Goal: Task Accomplishment & Management: Manage account settings

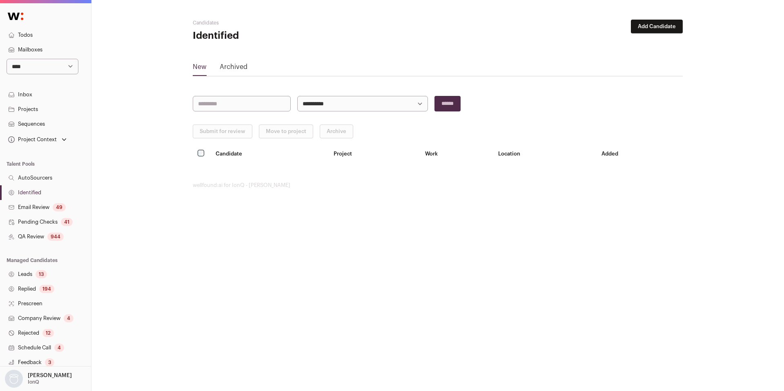
click at [46, 70] on select "**********" at bounding box center [43, 67] width 72 height 16
click at [44, 232] on link "QA Review 944" at bounding box center [45, 236] width 91 height 15
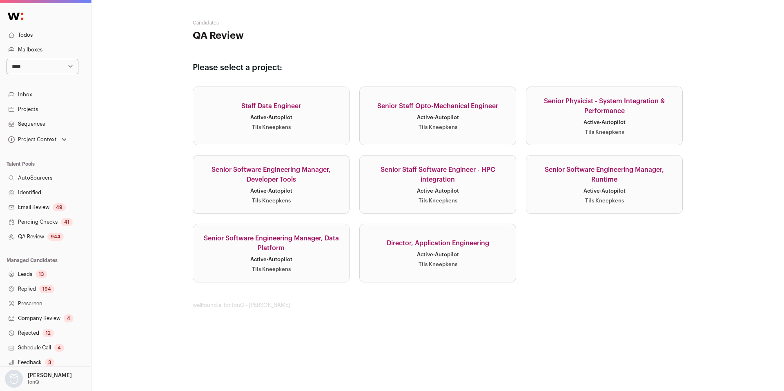
click at [450, 193] on div "Active · Autopilot" at bounding box center [438, 191] width 42 height 7
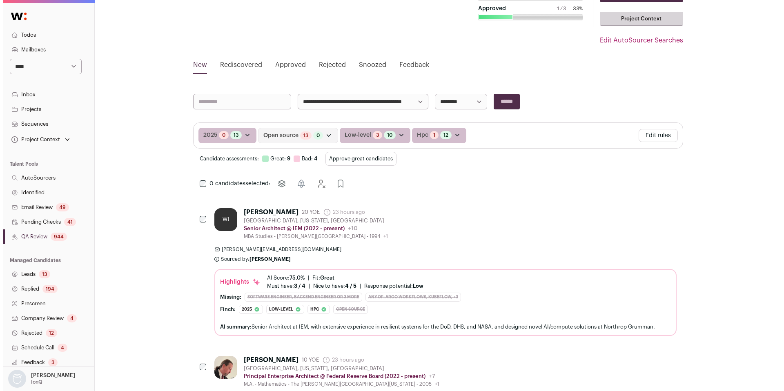
scroll to position [76, 0]
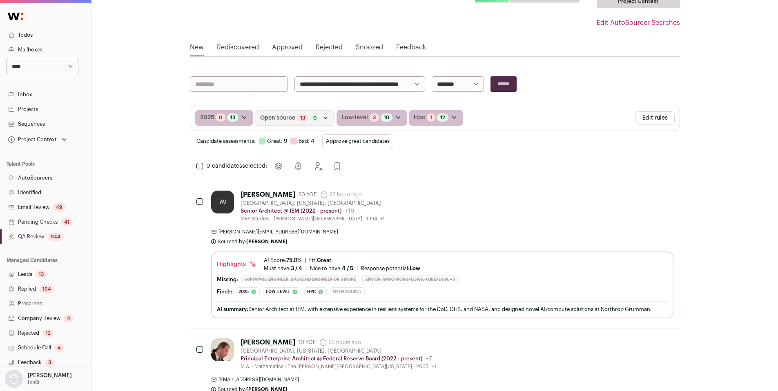
click at [661, 116] on button "Edit rules" at bounding box center [654, 117] width 39 height 13
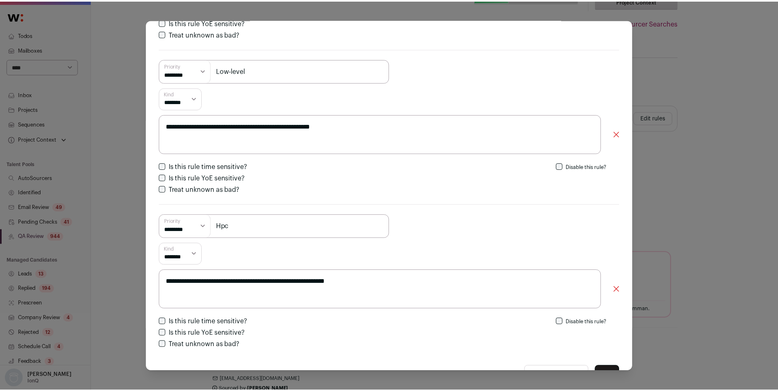
scroll to position [343, 0]
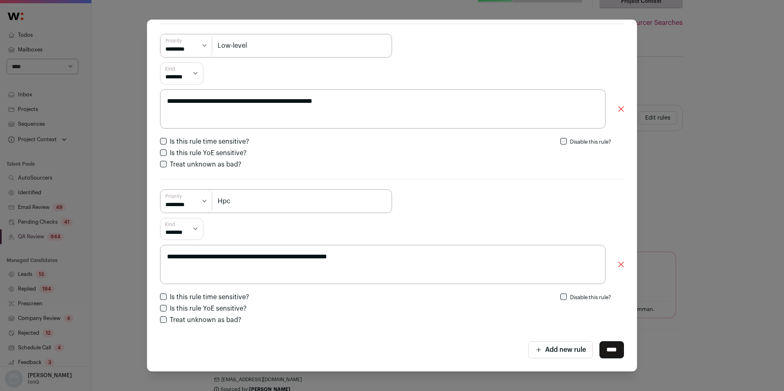
click at [692, 84] on div "**********" at bounding box center [392, 195] width 784 height 391
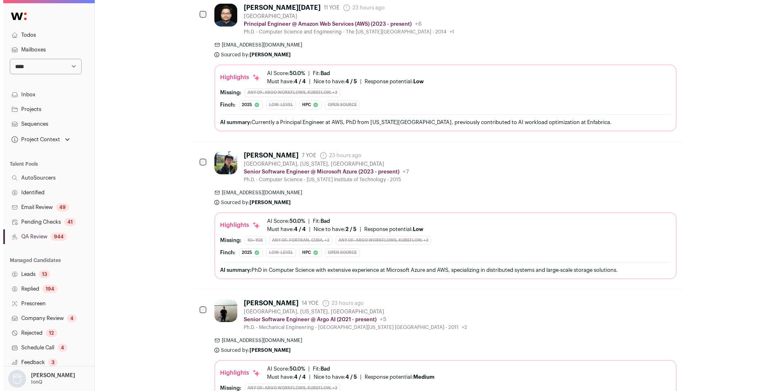
scroll to position [1650, 0]
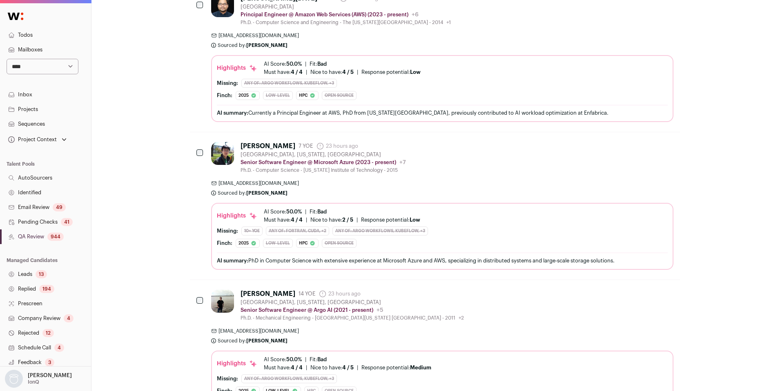
click at [500, 164] on div "Tonglin L. 7 YOE 23 hours ago Admin only. The last time the profile was scraped…" at bounding box center [442, 157] width 462 height 31
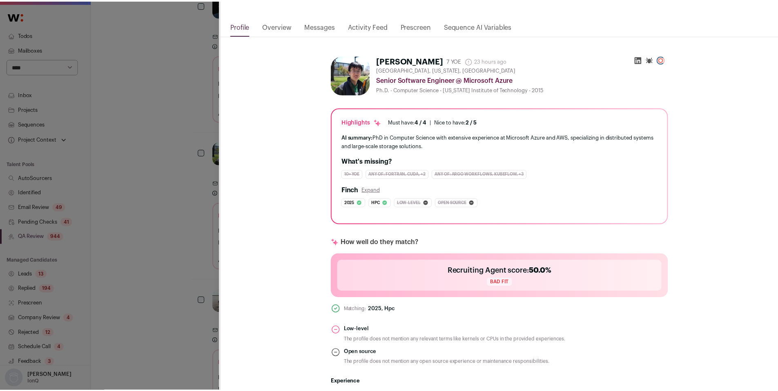
scroll to position [0, 0]
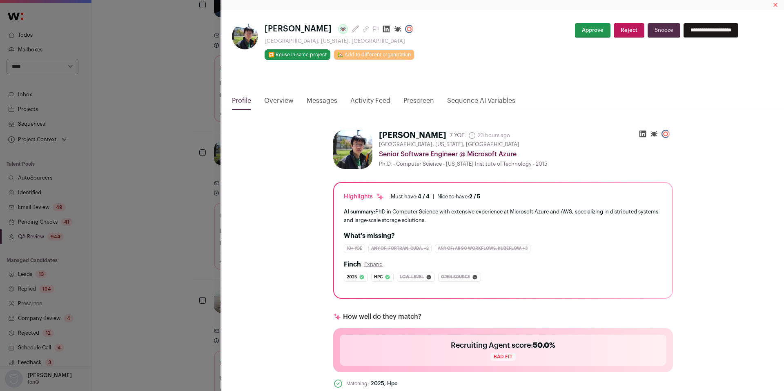
click at [117, 224] on div "Tonglin L. Last update: 23 hours ago Bellevue, Washington, United States 🔂 Reus…" at bounding box center [392, 195] width 784 height 391
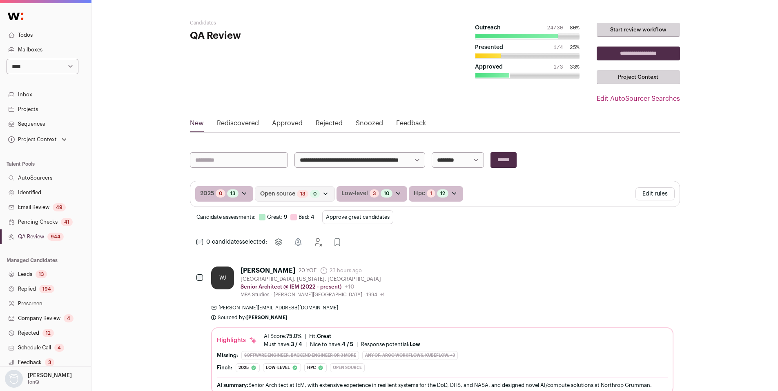
click at [50, 318] on link "Company Review 4" at bounding box center [45, 318] width 91 height 15
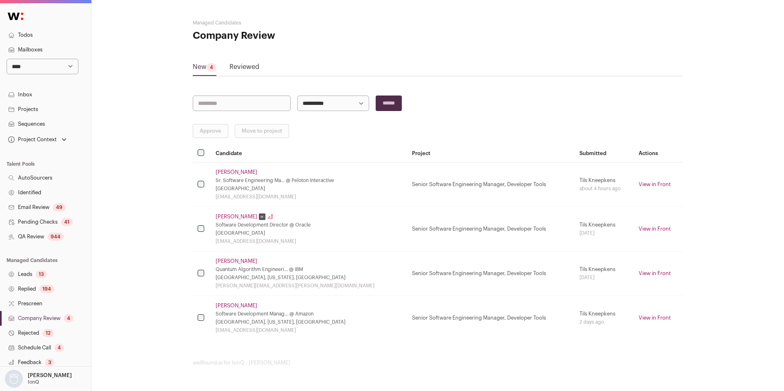
click at [241, 64] on link "Reviewed" at bounding box center [244, 68] width 30 height 13
click at [252, 69] on link "Reviewed" at bounding box center [244, 68] width 30 height 13
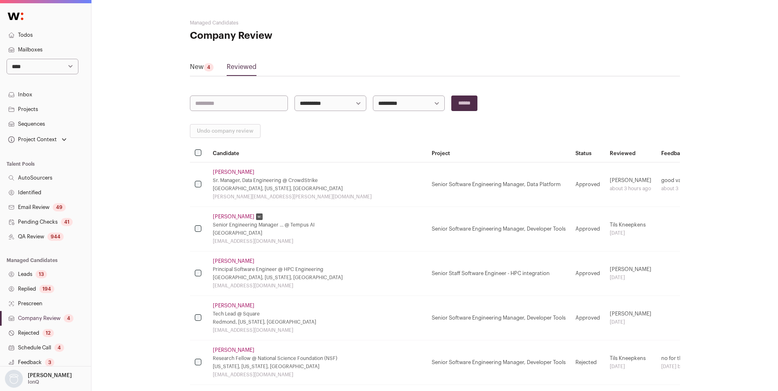
click at [229, 261] on link "Shannon Davidson" at bounding box center [234, 261] width 42 height 7
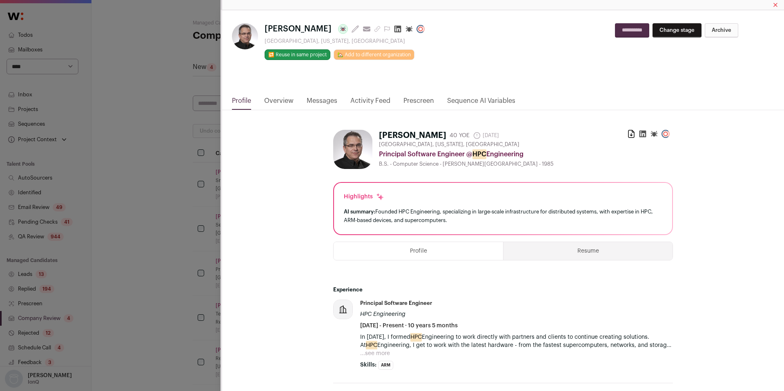
click at [369, 102] on link "Activity Feed" at bounding box center [370, 103] width 40 height 14
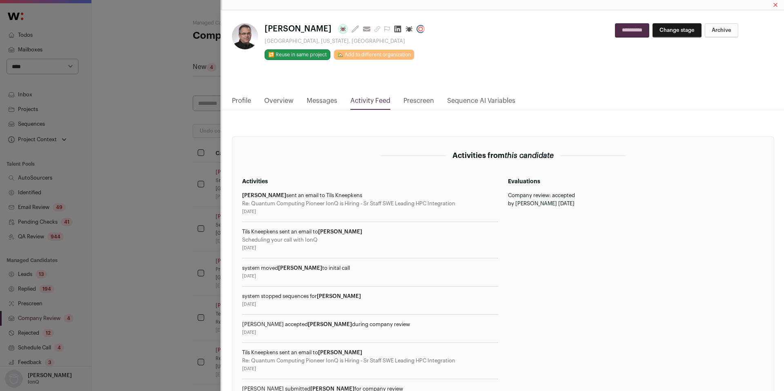
click at [245, 100] on link "Profile" at bounding box center [241, 103] width 19 height 14
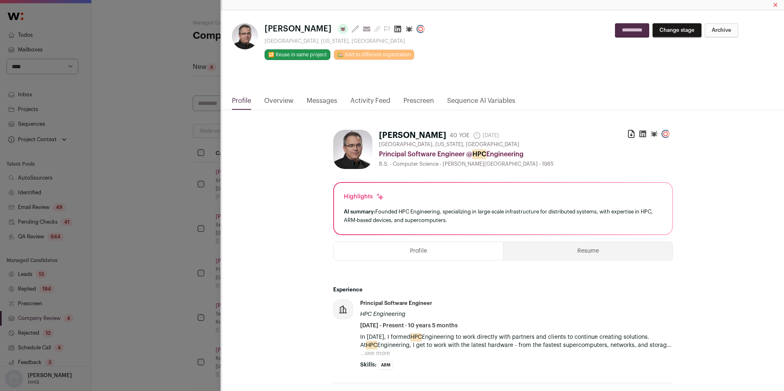
click at [102, 207] on div "Shannon Davidson Last update: 3 days ago View most recent conversation in Front…" at bounding box center [392, 195] width 784 height 391
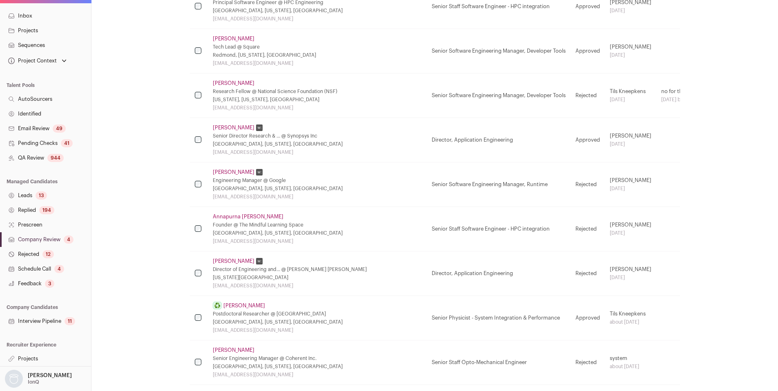
scroll to position [288, 0]
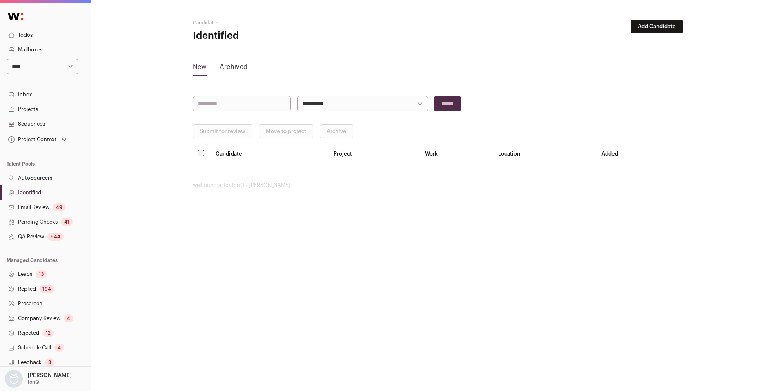
click at [38, 64] on select "**********" at bounding box center [43, 67] width 72 height 16
select select "*****"
click at [7, 59] on select "**********" at bounding box center [43, 67] width 72 height 16
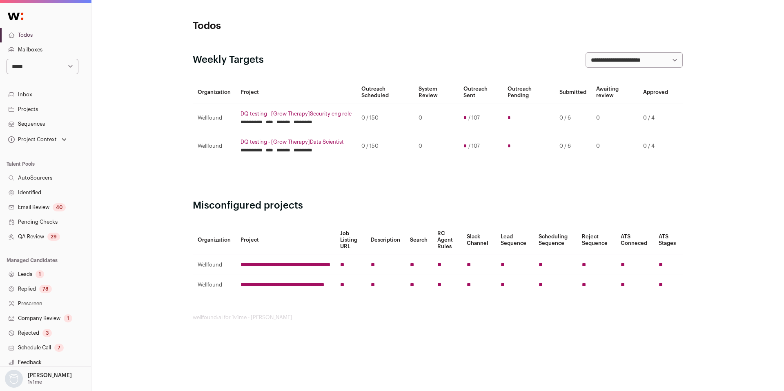
click at [36, 238] on link "QA Review 29" at bounding box center [45, 236] width 91 height 15
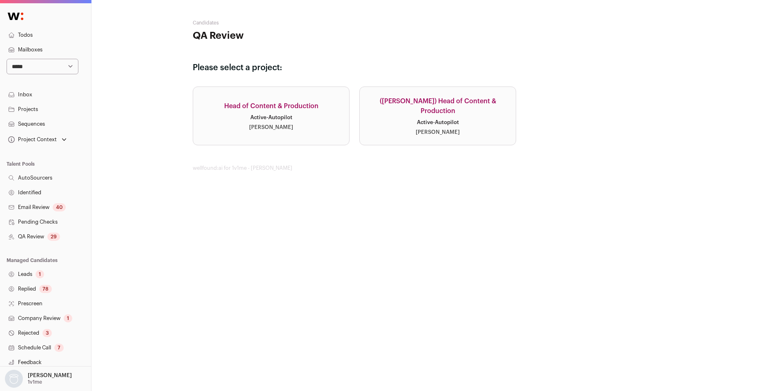
click at [409, 116] on link "([PERSON_NAME]) Head of Content & Production Active · Autopilot [PERSON_NAME]" at bounding box center [437, 116] width 157 height 59
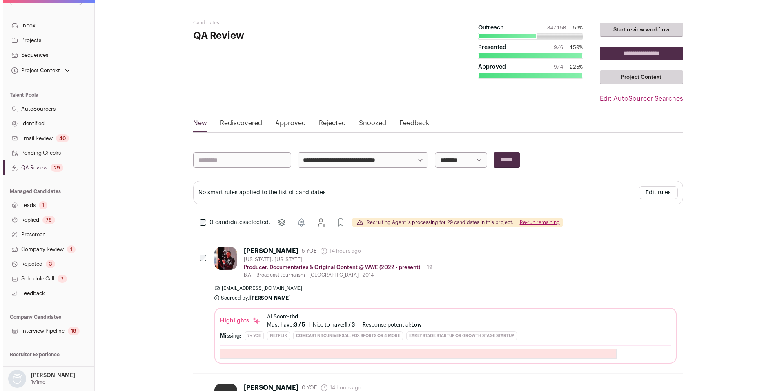
scroll to position [76, 0]
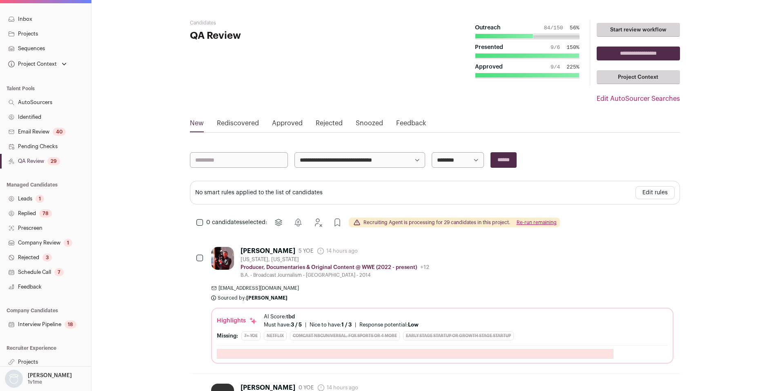
click at [50, 243] on link "Company Review 1" at bounding box center [45, 243] width 91 height 15
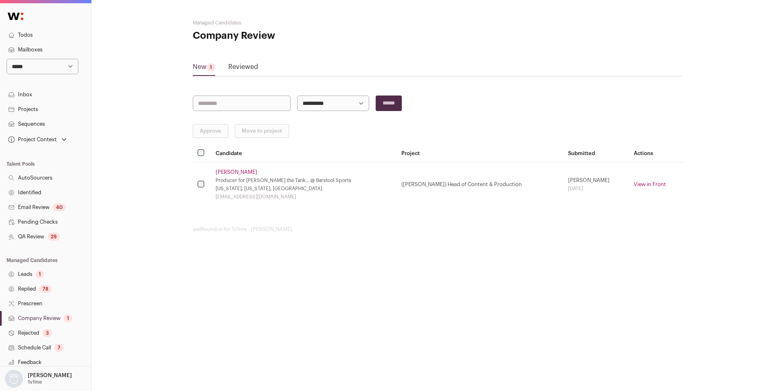
click at [222, 171] on link "[PERSON_NAME]" at bounding box center [237, 172] width 42 height 7
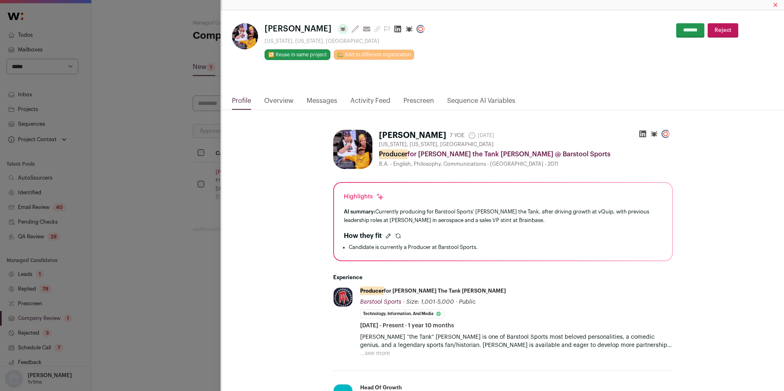
click at [364, 102] on link "Activity Feed" at bounding box center [370, 103] width 40 height 14
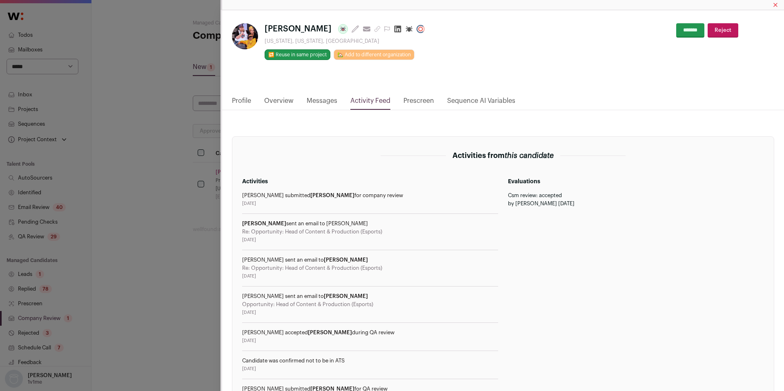
scroll to position [120, 0]
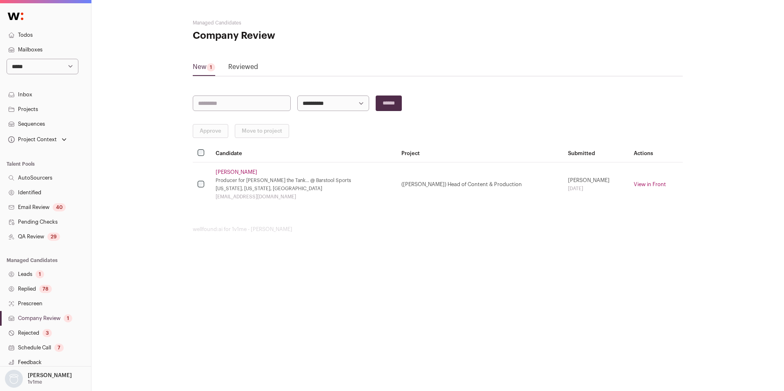
click at [244, 66] on link "Reviewed" at bounding box center [243, 68] width 30 height 13
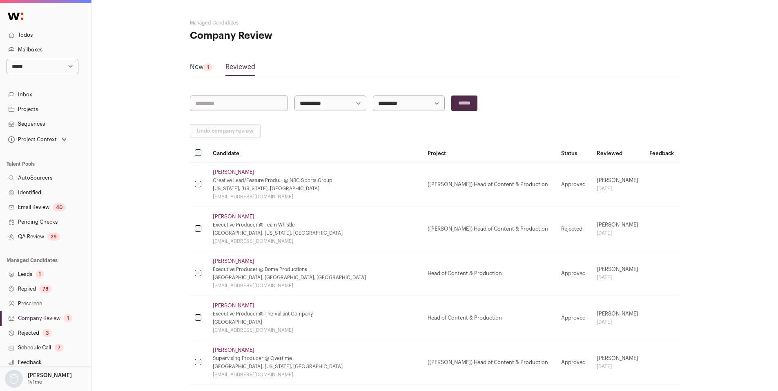
click at [238, 172] on link "[PERSON_NAME]" at bounding box center [234, 172] width 42 height 7
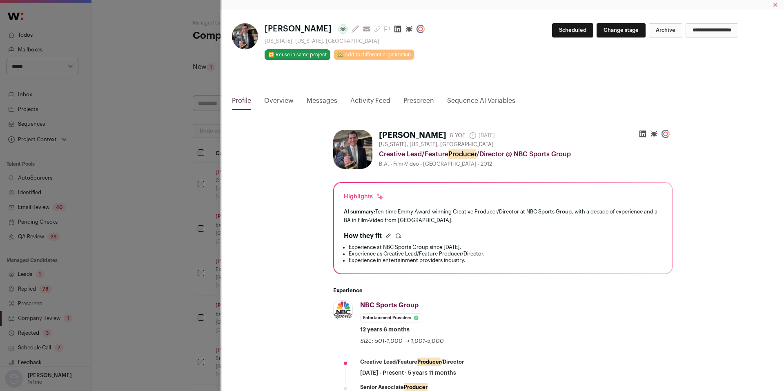
click at [363, 104] on link "Activity Feed" at bounding box center [370, 103] width 40 height 14
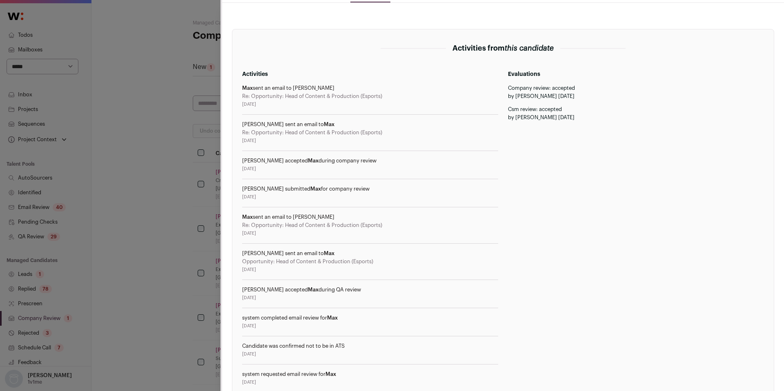
scroll to position [267, 0]
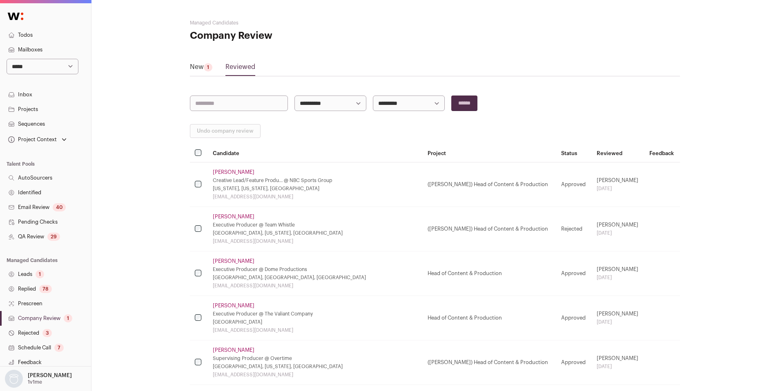
click at [223, 219] on link "[PERSON_NAME]" at bounding box center [234, 216] width 42 height 7
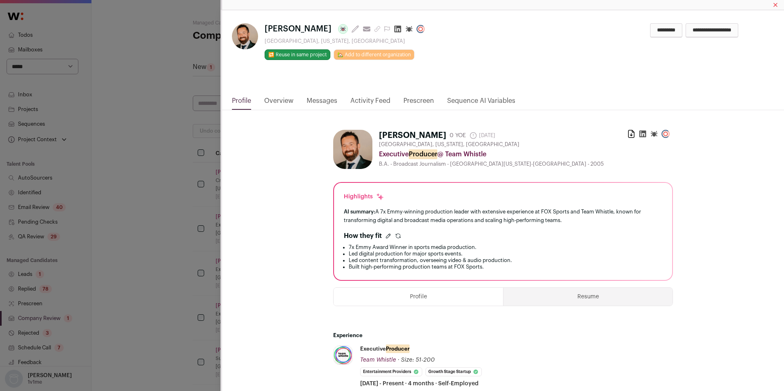
click at [366, 102] on link "Activity Feed" at bounding box center [370, 103] width 40 height 14
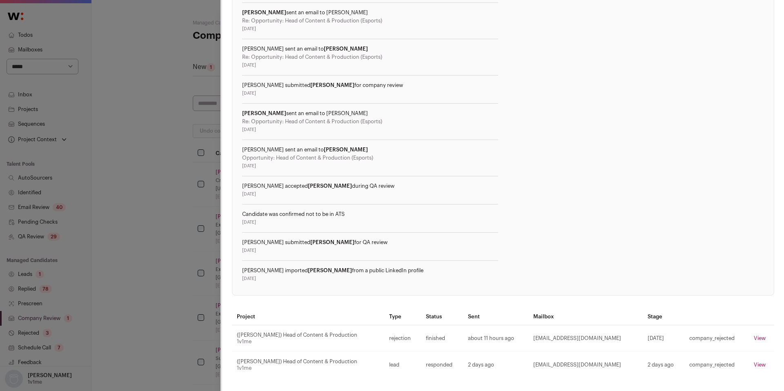
scroll to position [0, 0]
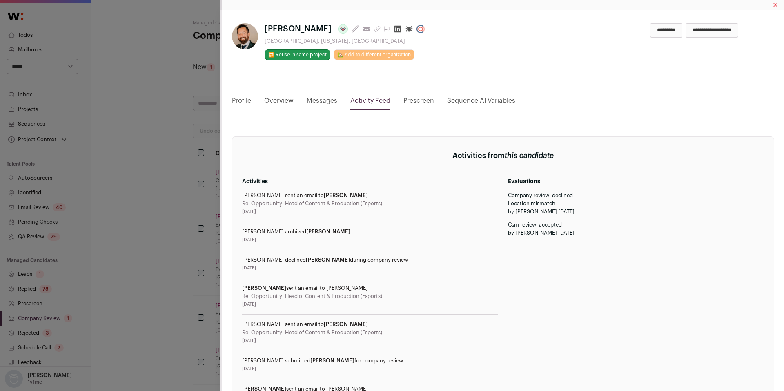
click at [244, 100] on link "Profile" at bounding box center [241, 103] width 19 height 14
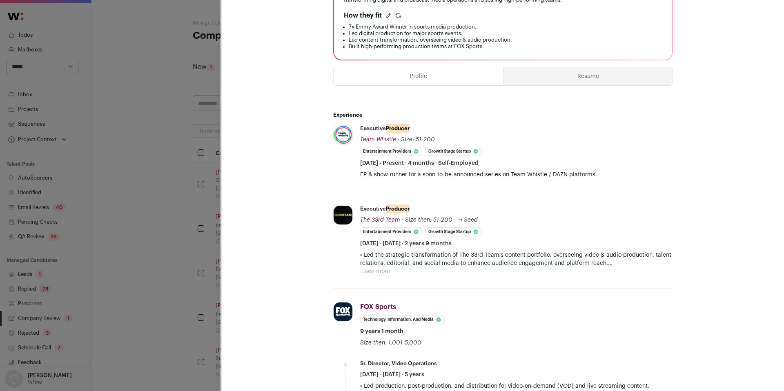
scroll to position [246, 0]
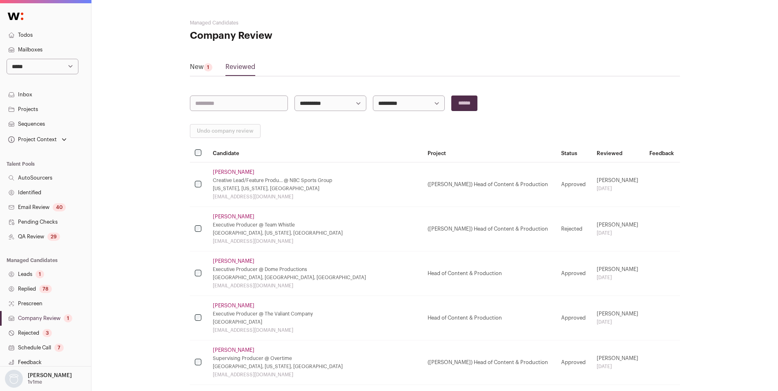
click at [231, 256] on td "[PERSON_NAME] Executive Producer @ Dome Productions [GEOGRAPHIC_DATA], [GEOGRAP…" at bounding box center [315, 273] width 215 height 44
click at [223, 262] on link "[PERSON_NAME]" at bounding box center [234, 261] width 42 height 7
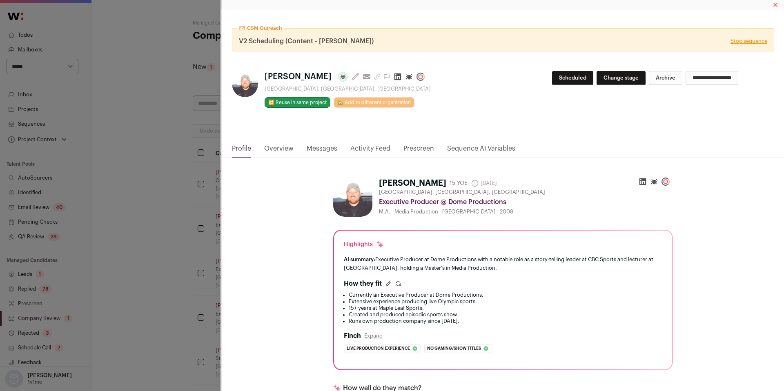
click at [369, 147] on link "Activity Feed" at bounding box center [370, 151] width 40 height 14
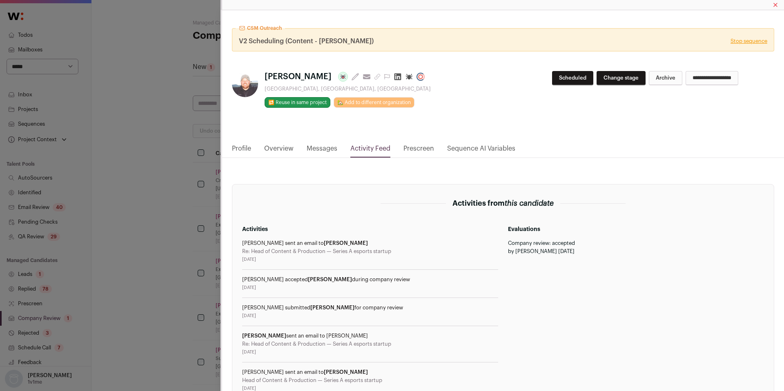
scroll to position [166, 0]
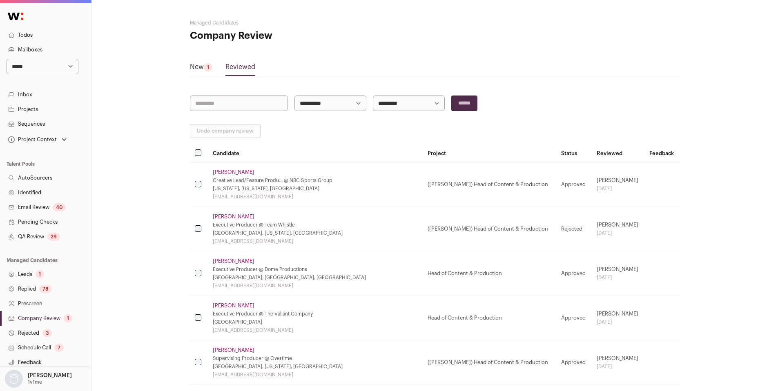
click at [238, 306] on link "[PERSON_NAME]" at bounding box center [234, 305] width 42 height 7
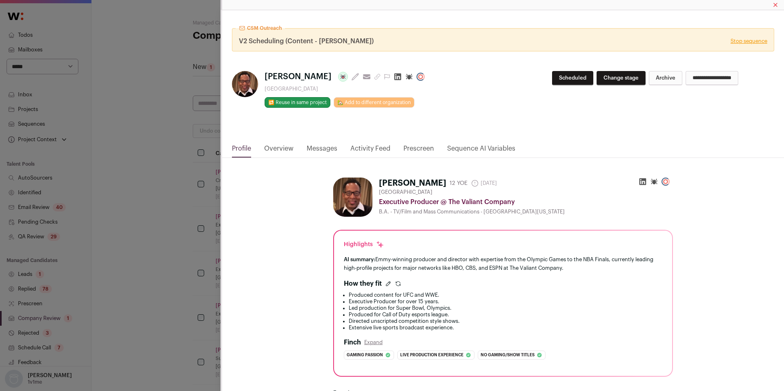
click at [357, 146] on link "Activity Feed" at bounding box center [370, 151] width 40 height 14
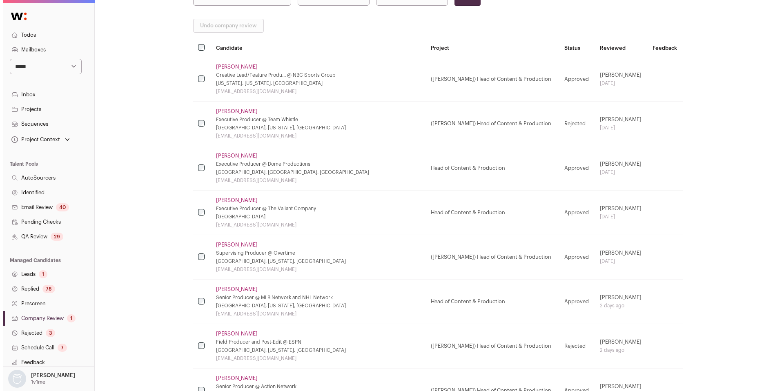
scroll to position [109, 0]
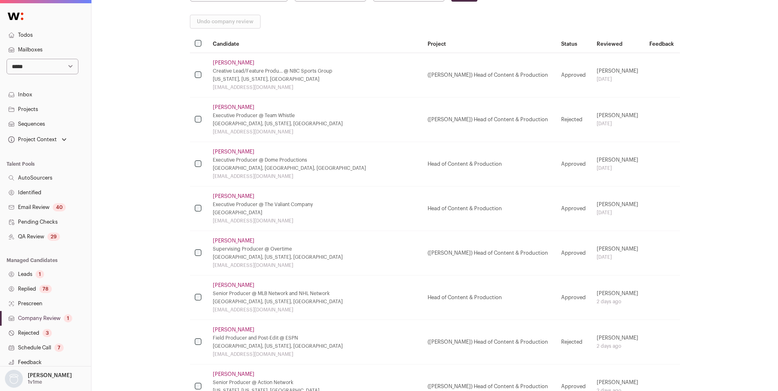
click at [225, 286] on link "[PERSON_NAME]" at bounding box center [234, 285] width 42 height 7
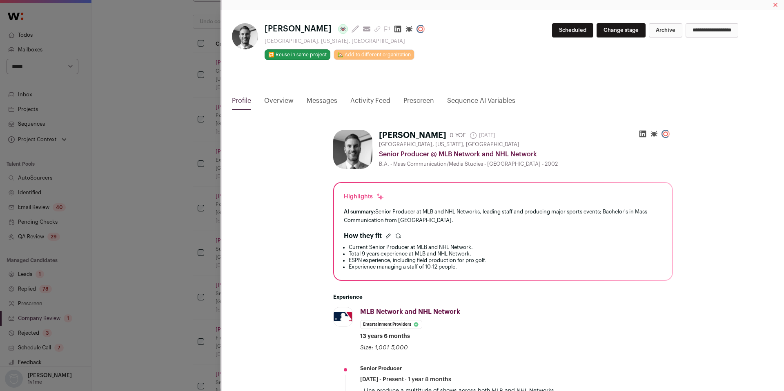
click at [370, 94] on div "[PERSON_NAME] Last update: [DATE] View most recent conversation in Front [GEOGR…" at bounding box center [503, 53] width 562 height 86
click at [369, 95] on div "[PERSON_NAME] Last update: [DATE] View most recent conversation in Front [GEOGR…" at bounding box center [503, 53] width 562 height 86
click at [369, 99] on link "Activity Feed" at bounding box center [370, 103] width 40 height 14
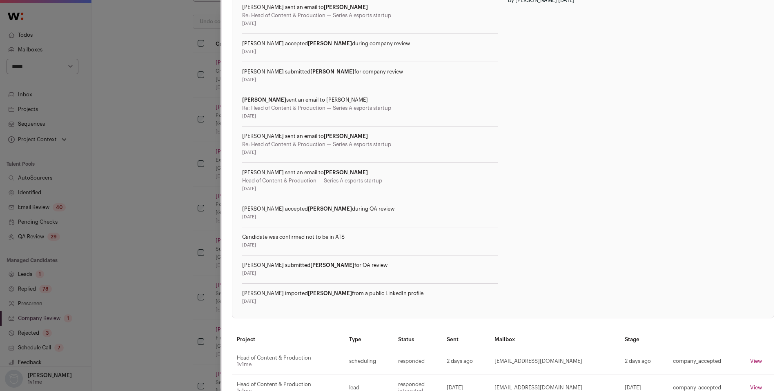
scroll to position [247, 0]
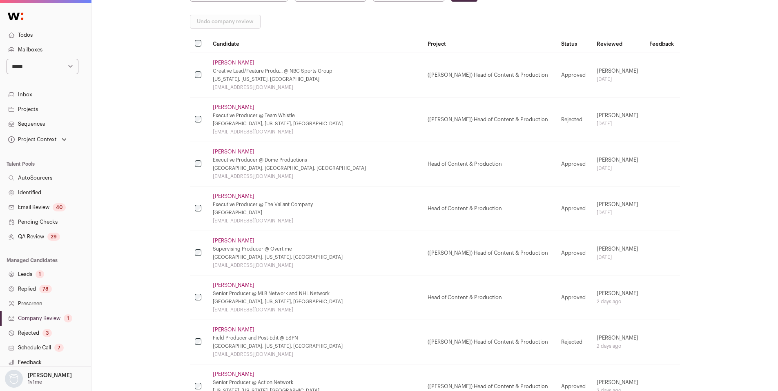
click at [227, 241] on link "[PERSON_NAME]" at bounding box center [234, 241] width 42 height 7
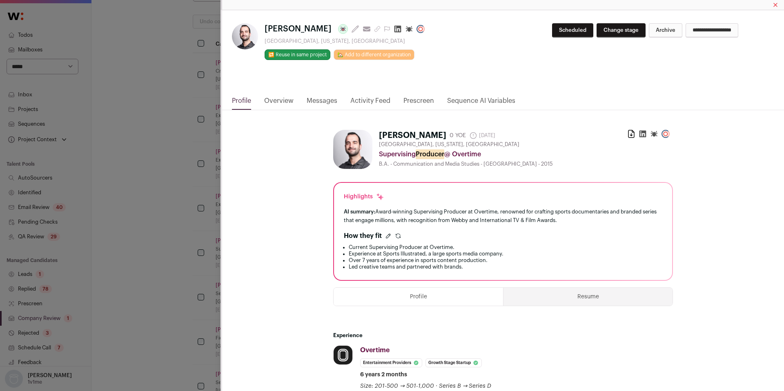
click at [364, 100] on link "Activity Feed" at bounding box center [370, 103] width 40 height 14
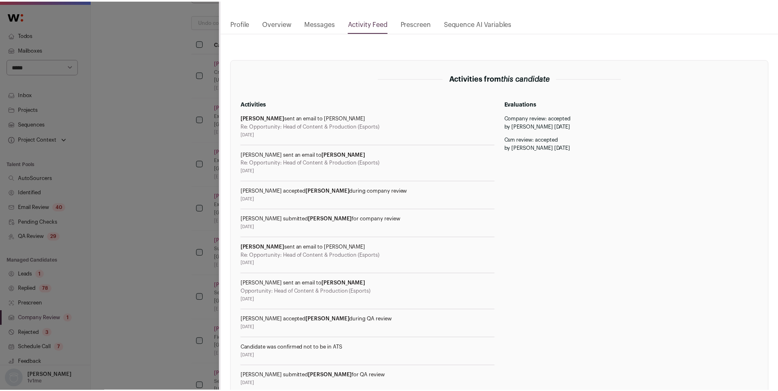
scroll to position [211, 0]
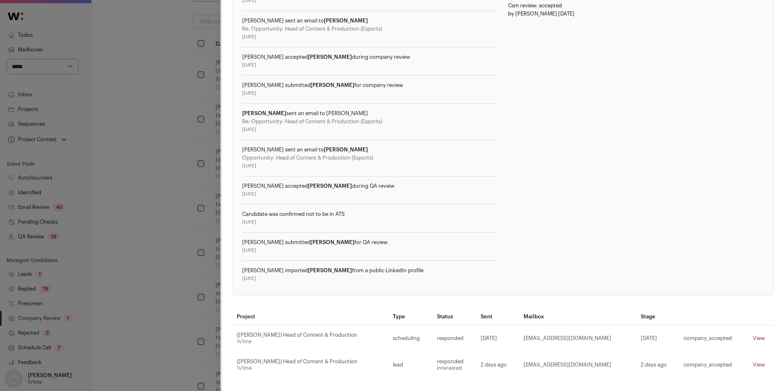
click at [139, 259] on div "[PERSON_NAME] Last update: [DATE] View most recent conversation in Front [GEOGR…" at bounding box center [392, 195] width 784 height 391
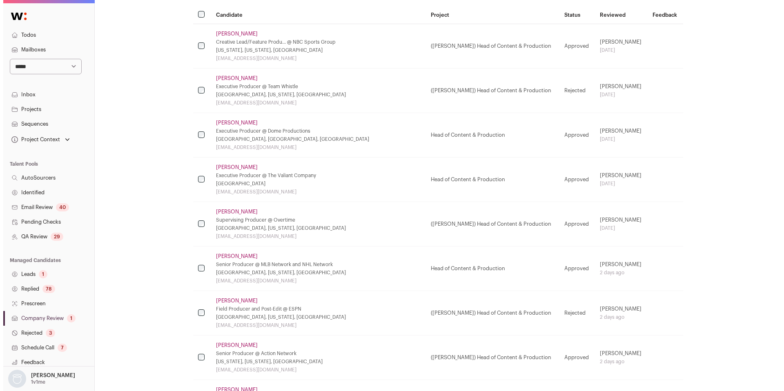
scroll to position [144, 0]
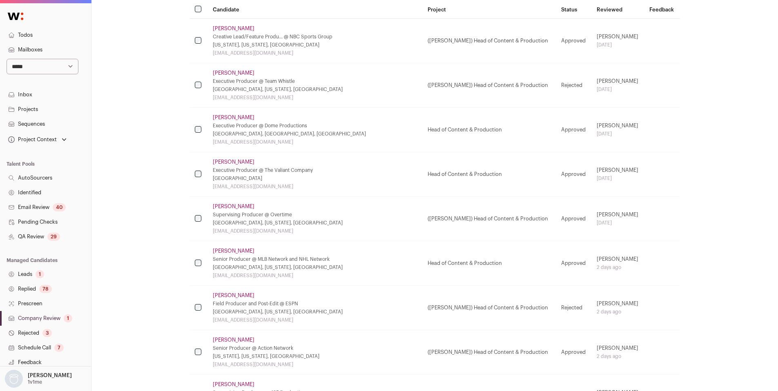
click at [228, 251] on link "[PERSON_NAME]" at bounding box center [234, 251] width 42 height 7
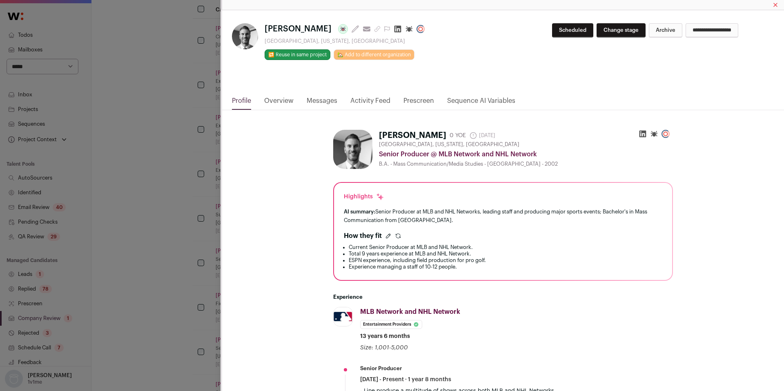
click at [368, 99] on link "Activity Feed" at bounding box center [370, 103] width 40 height 14
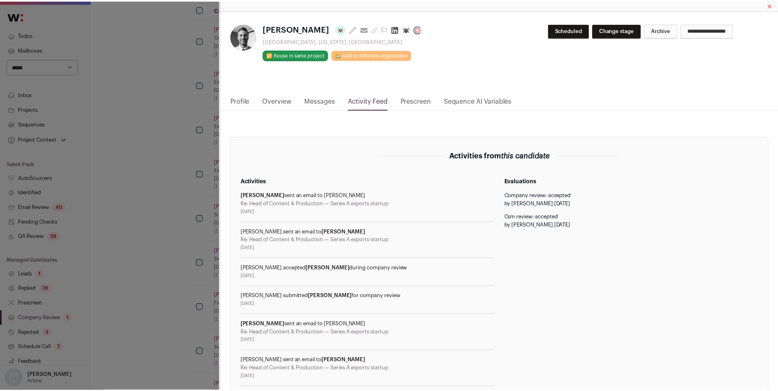
scroll to position [247, 0]
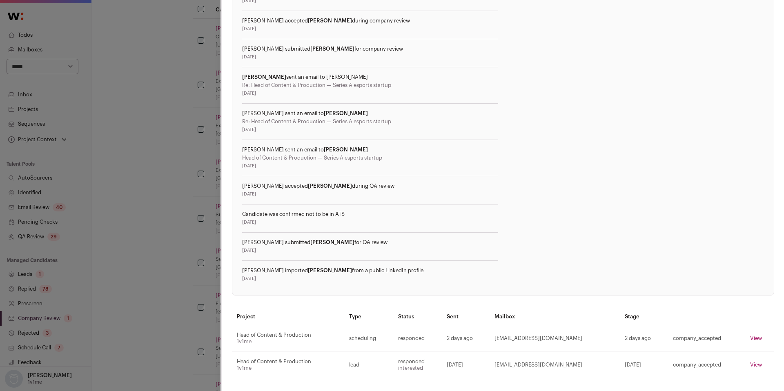
click at [173, 284] on div "[PERSON_NAME] Last update: [DATE] View most recent conversation in Front [GEOGR…" at bounding box center [392, 195] width 784 height 391
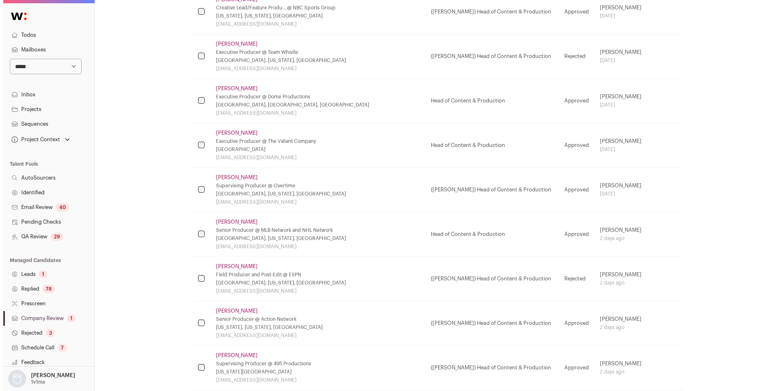
scroll to position [178, 0]
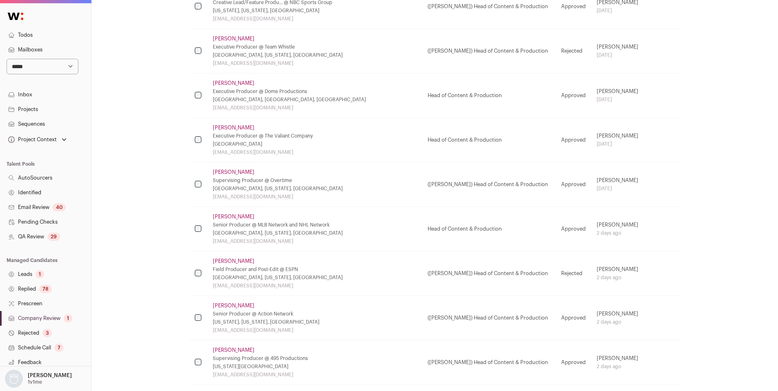
click at [235, 262] on link "[PERSON_NAME]" at bounding box center [234, 261] width 42 height 7
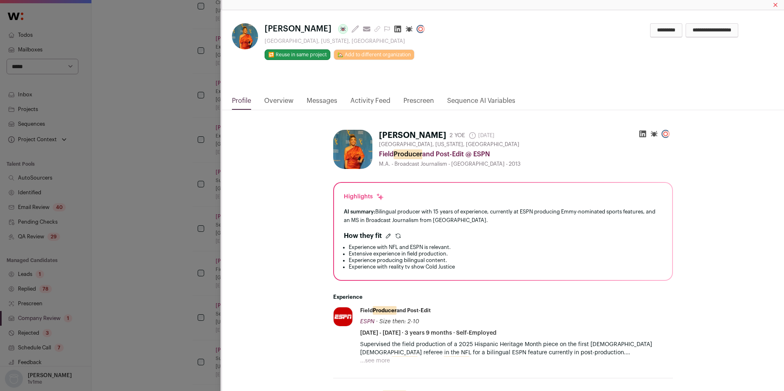
click at [366, 100] on link "Activity Feed" at bounding box center [370, 103] width 40 height 14
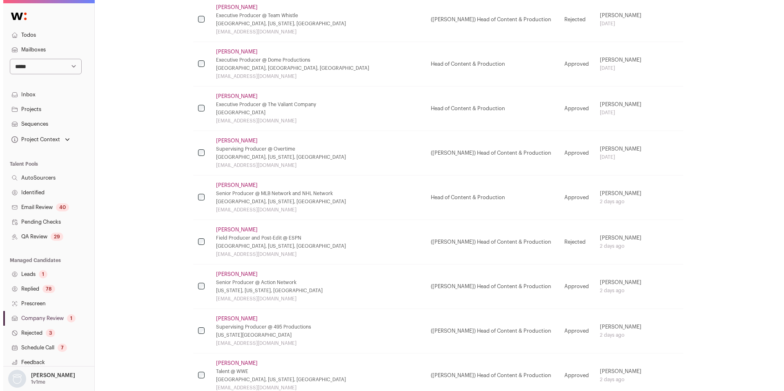
scroll to position [212, 0]
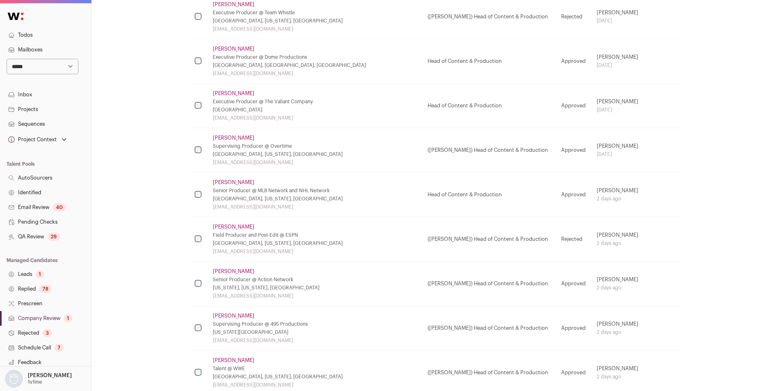
click at [232, 272] on link "[PERSON_NAME]" at bounding box center [234, 271] width 42 height 7
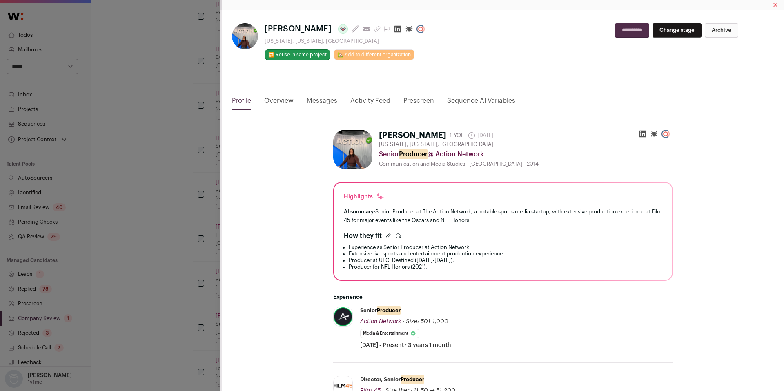
click at [366, 100] on link "Activity Feed" at bounding box center [370, 103] width 40 height 14
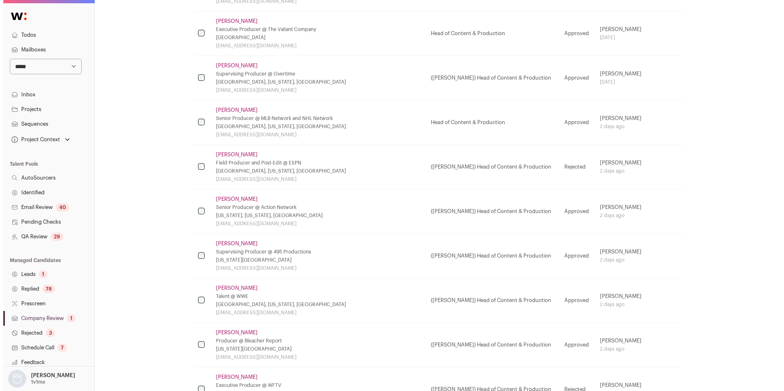
scroll to position [287, 0]
click at [240, 241] on link "[PERSON_NAME]" at bounding box center [234, 241] width 42 height 7
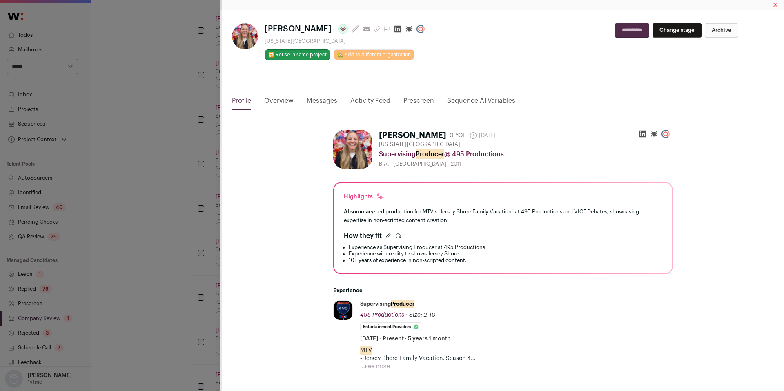
click at [371, 100] on link "Activity Feed" at bounding box center [370, 103] width 40 height 14
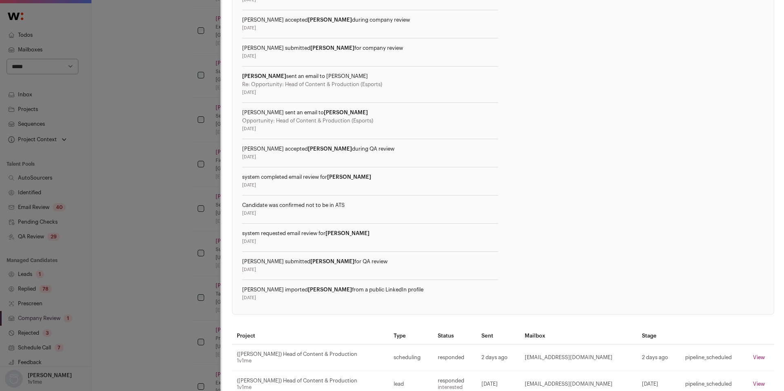
scroll to position [368, 0]
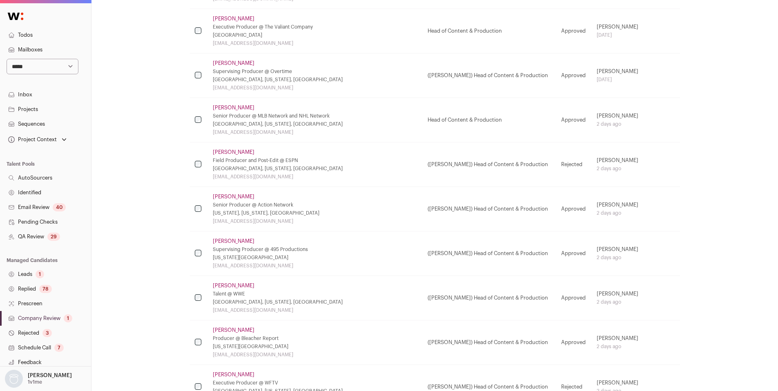
click at [234, 329] on link "[PERSON_NAME]" at bounding box center [234, 330] width 42 height 7
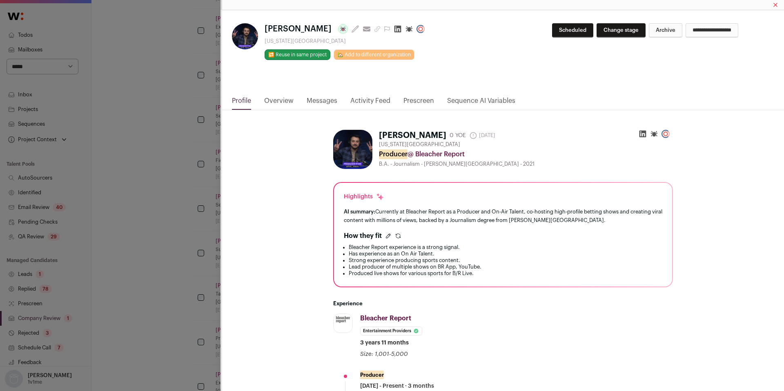
click at [376, 101] on link "Activity Feed" at bounding box center [370, 103] width 40 height 14
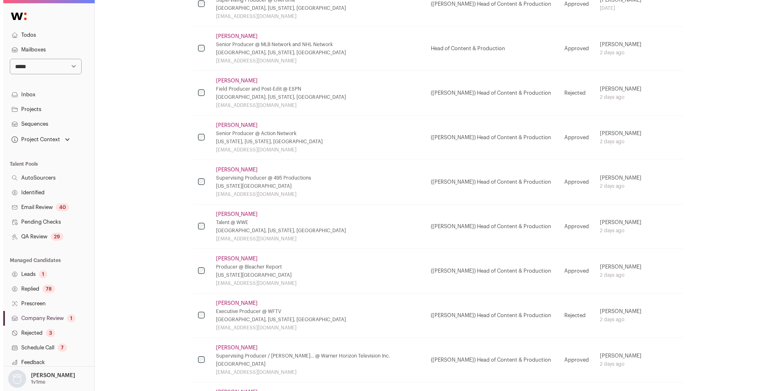
scroll to position [363, 0]
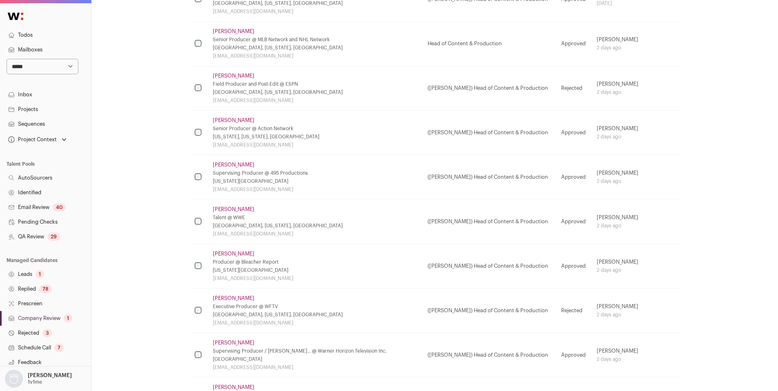
click at [225, 296] on link "[PERSON_NAME]" at bounding box center [234, 298] width 42 height 7
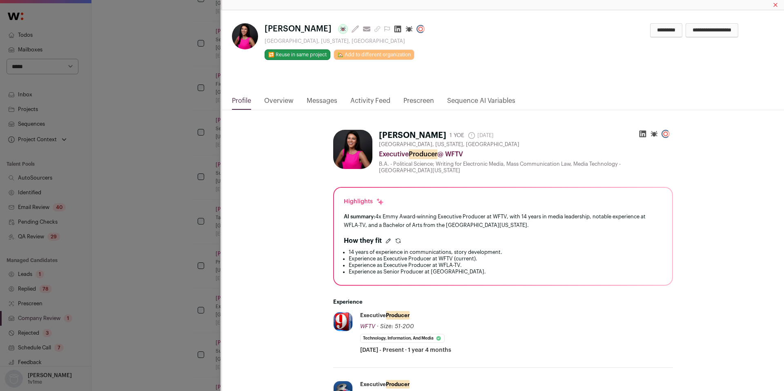
click at [358, 102] on link "Activity Feed" at bounding box center [370, 103] width 40 height 14
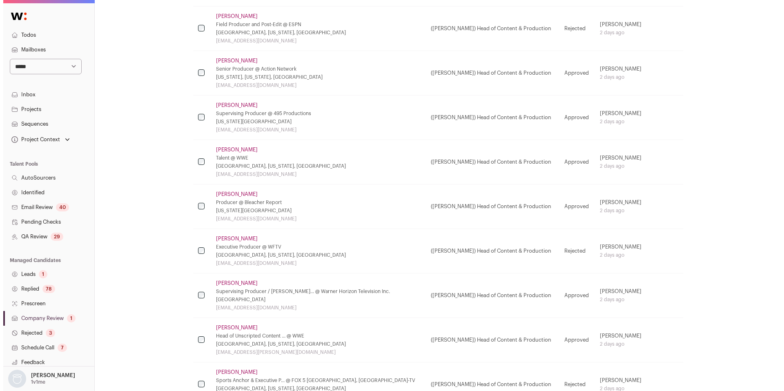
scroll to position [438, 0]
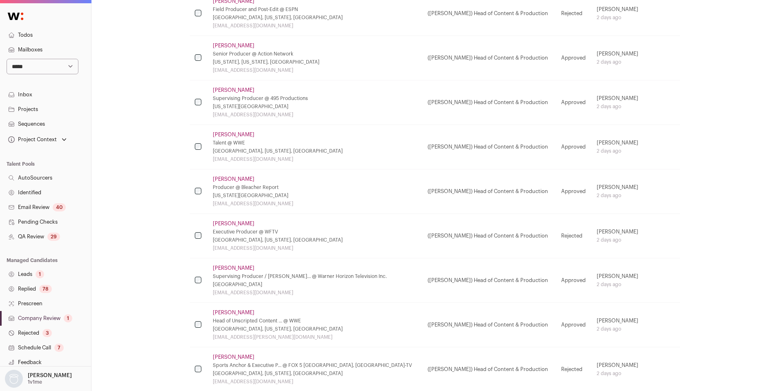
click at [225, 267] on link "[PERSON_NAME]" at bounding box center [234, 268] width 42 height 7
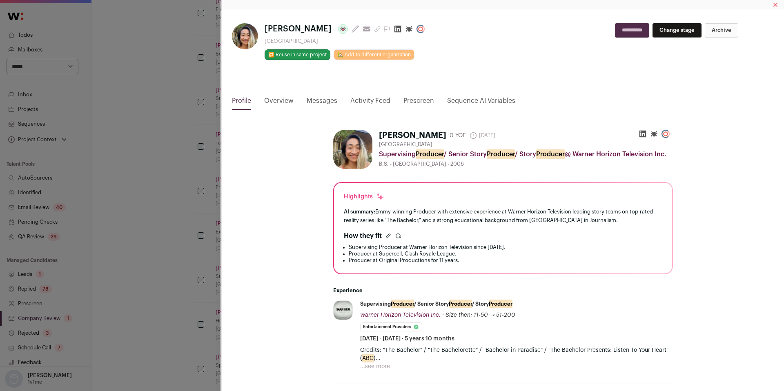
click at [363, 100] on link "Activity Feed" at bounding box center [370, 103] width 40 height 14
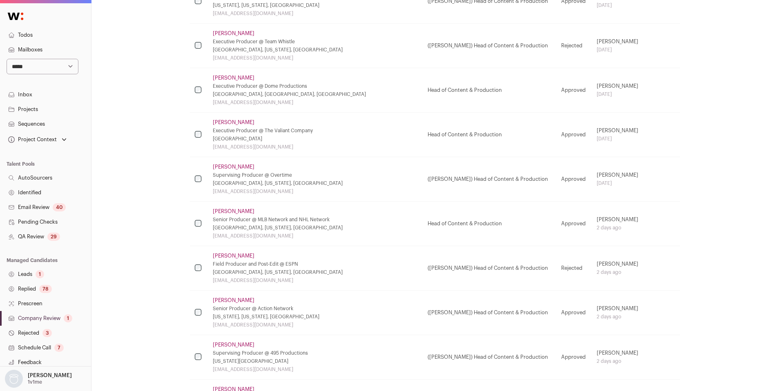
scroll to position [0, 0]
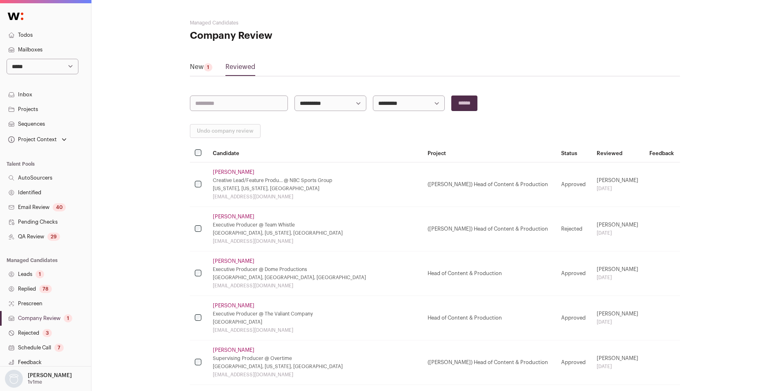
click at [42, 236] on link "QA Review 29" at bounding box center [45, 236] width 91 height 15
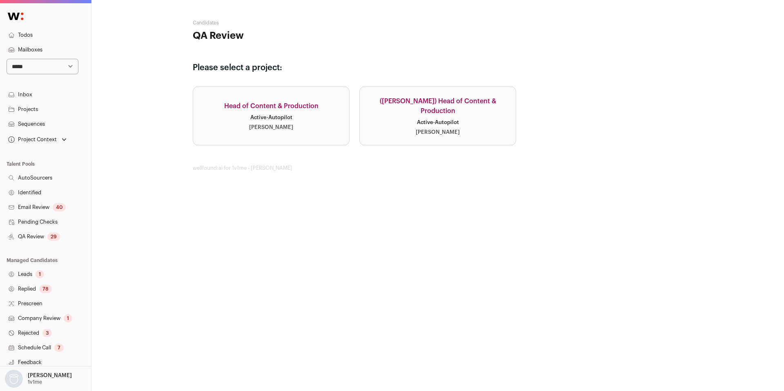
click at [429, 119] on div "Active · Autopilot" at bounding box center [438, 122] width 42 height 7
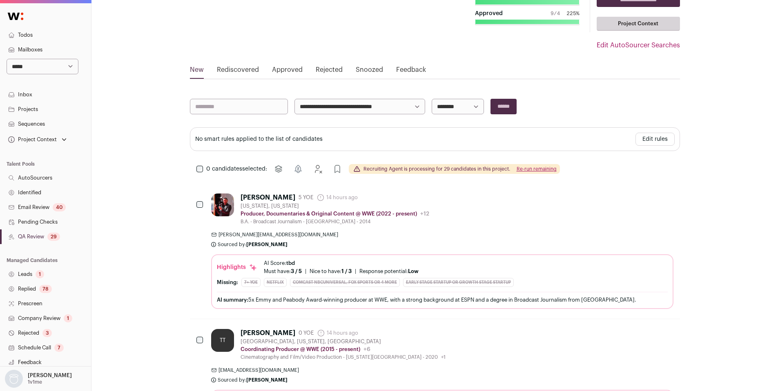
scroll to position [51, 0]
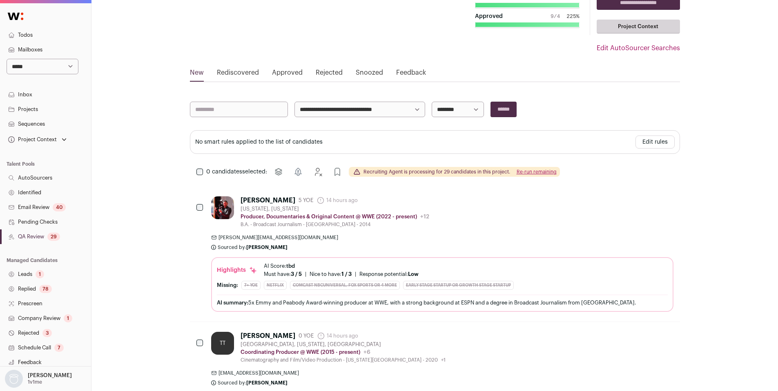
click at [290, 75] on link "Approved" at bounding box center [287, 74] width 31 height 13
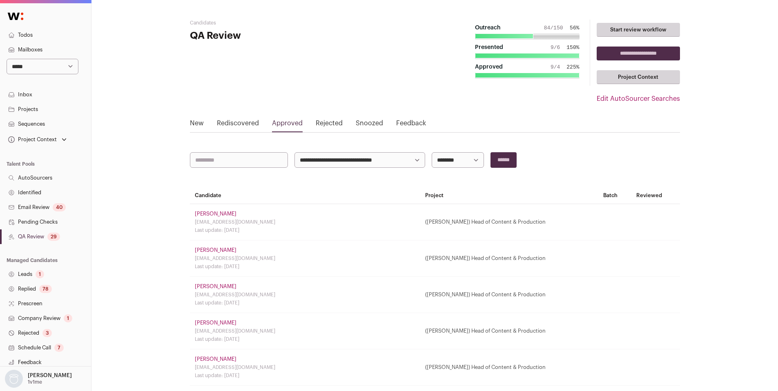
click at [219, 213] on link "[PERSON_NAME]" at bounding box center [216, 214] width 42 height 7
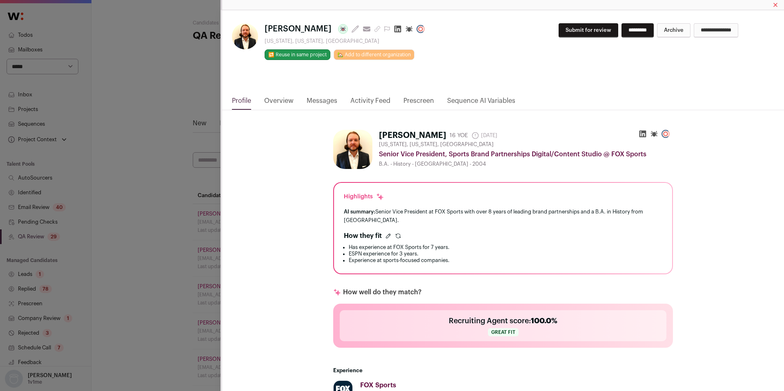
click at [364, 102] on link "Activity Feed" at bounding box center [370, 103] width 40 height 14
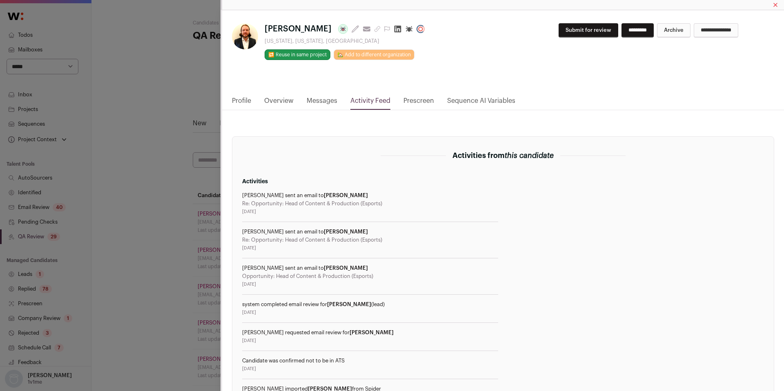
click at [200, 208] on div "[PERSON_NAME] Last update: [DATE] View most recent conversation in Front [US_ST…" at bounding box center [392, 195] width 784 height 391
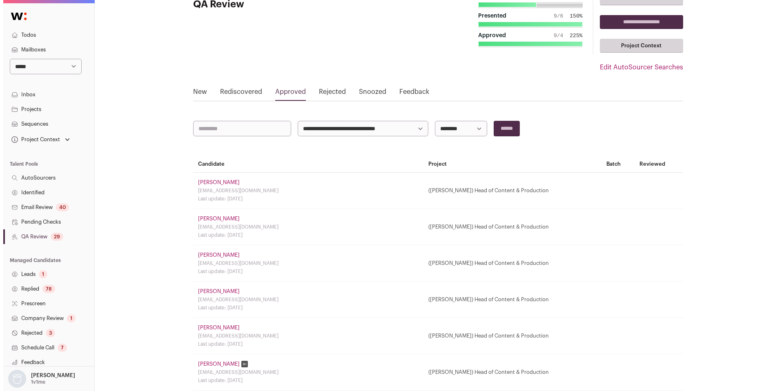
scroll to position [34, 0]
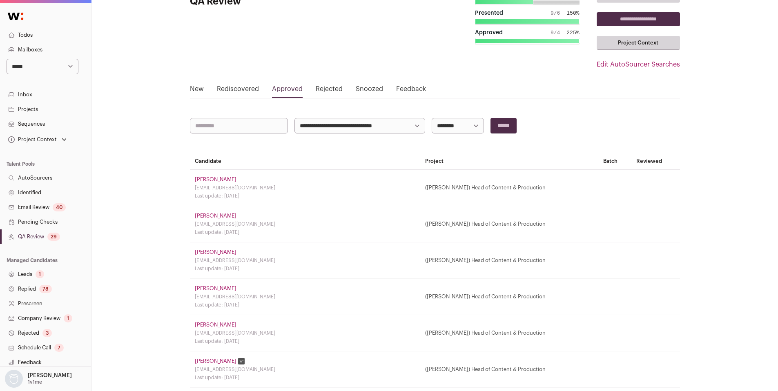
drag, startPoint x: 202, startPoint y: 211, endPoint x: 205, endPoint y: 218, distance: 6.9
click at [202, 211] on td "[PERSON_NAME] [EMAIL_ADDRESS][DOMAIN_NAME] Last update: [DATE]" at bounding box center [305, 224] width 230 height 36
click at [205, 218] on link "[PERSON_NAME]" at bounding box center [216, 216] width 42 height 7
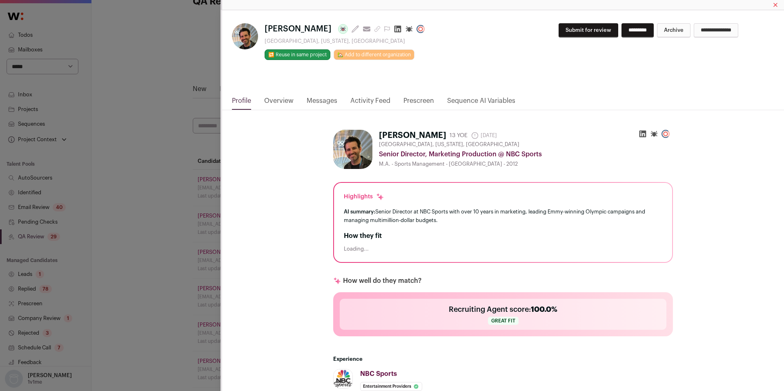
click at [374, 98] on link "Activity Feed" at bounding box center [370, 103] width 40 height 14
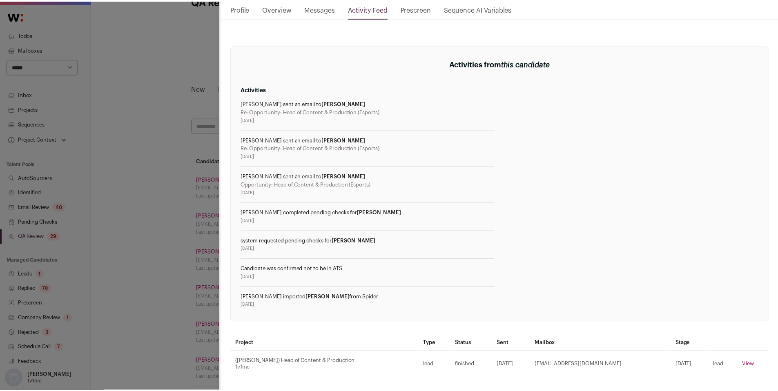
scroll to position [0, 0]
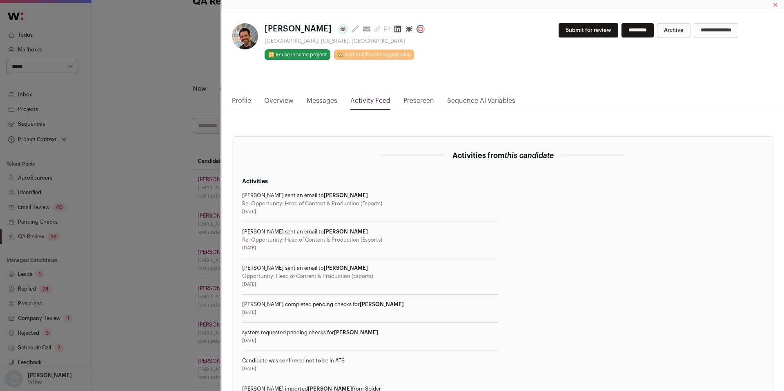
click at [129, 216] on div "[PERSON_NAME] Last update: [DATE] View most recent conversation in Front [GEOGR…" at bounding box center [392, 195] width 784 height 391
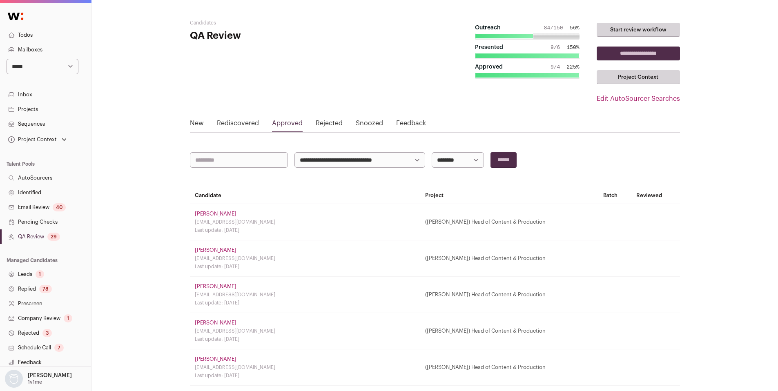
click at [31, 235] on link "QA Review 29" at bounding box center [45, 236] width 91 height 15
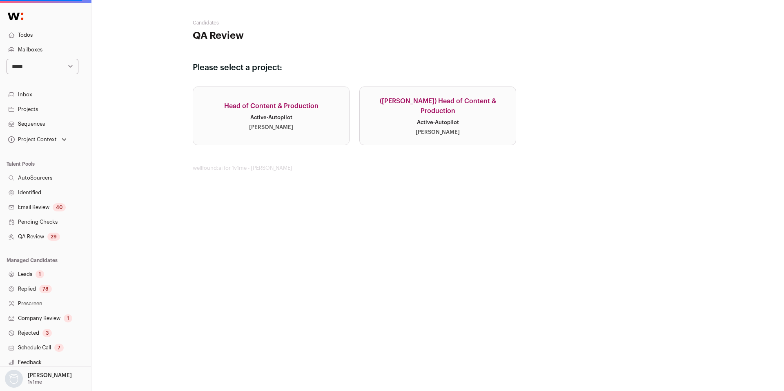
click at [385, 135] on link "([PERSON_NAME]) Head of Content & Production Active · Autopilot [PERSON_NAME]" at bounding box center [437, 116] width 157 height 59
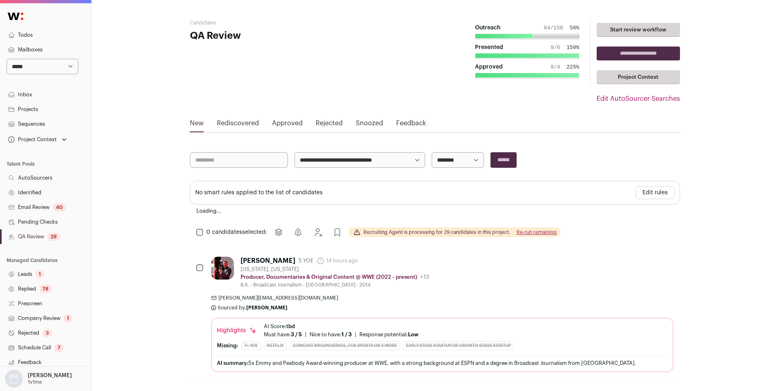
click at [53, 320] on link "Company Review 1" at bounding box center [45, 318] width 91 height 15
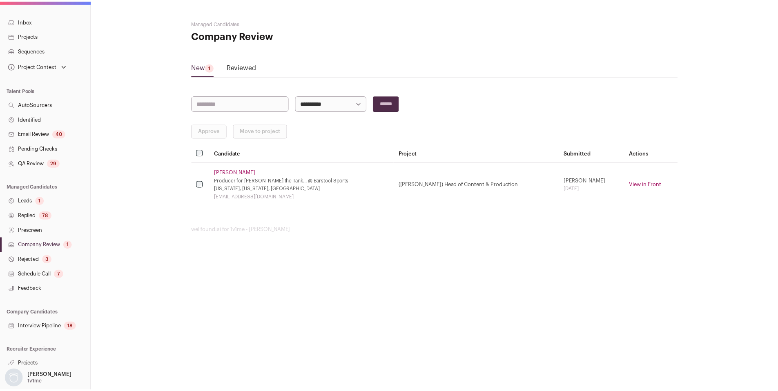
scroll to position [76, 0]
click at [37, 322] on link "Interview Pipeline 18" at bounding box center [45, 324] width 91 height 15
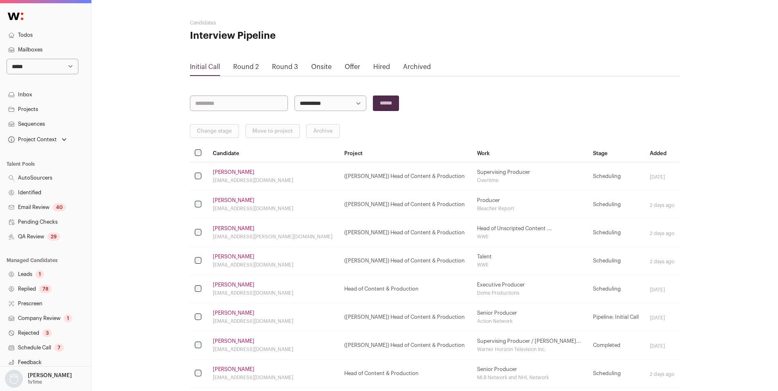
click at [244, 72] on div "Round 2" at bounding box center [246, 69] width 26 height 14
click at [241, 66] on link "Round 2" at bounding box center [246, 67] width 26 height 7
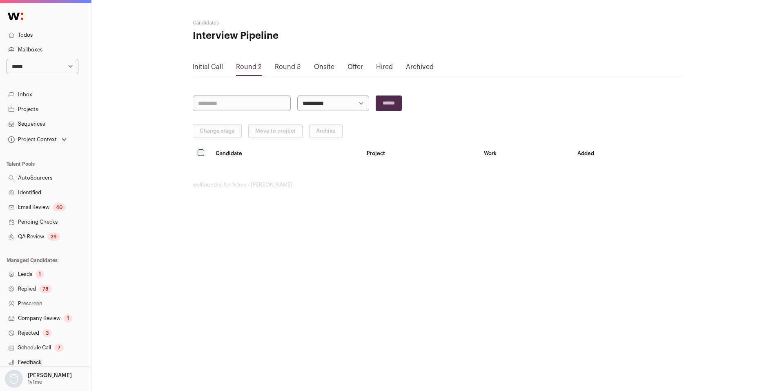
click at [296, 68] on link "Round 3" at bounding box center [288, 67] width 26 height 7
click at [317, 67] on link "Onsite" at bounding box center [324, 67] width 20 height 7
click at [39, 239] on link "QA Review 29" at bounding box center [45, 236] width 91 height 15
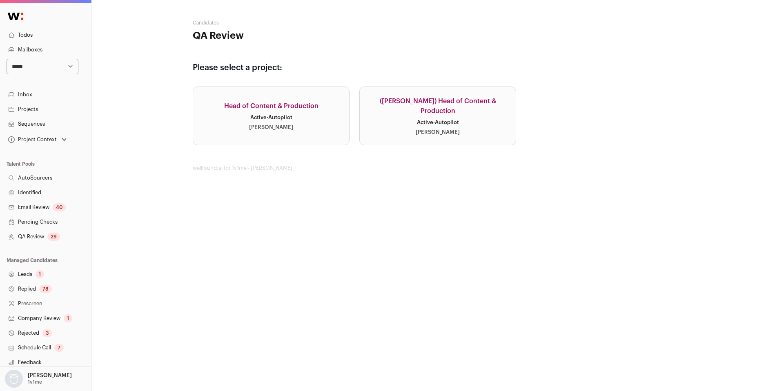
click at [449, 119] on div "Active · Autopilot" at bounding box center [438, 122] width 42 height 7
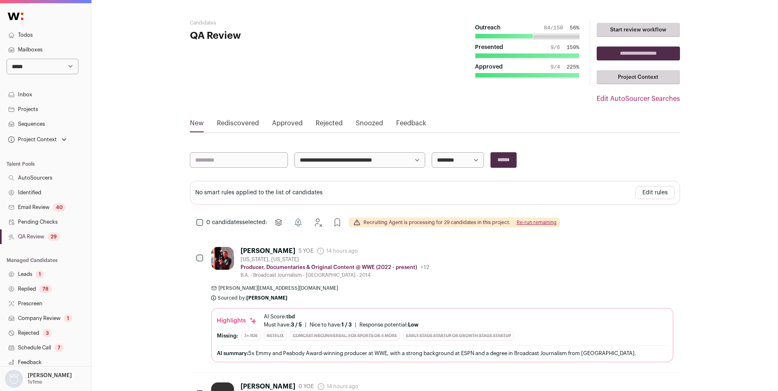
click at [274, 126] on link "Approved" at bounding box center [287, 124] width 31 height 13
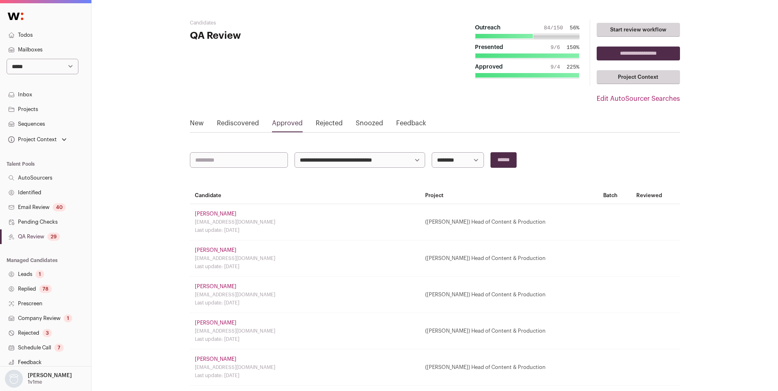
click at [454, 160] on select "**********" at bounding box center [457, 160] width 52 height 16
select select "**********"
click at [431, 152] on select "**********" at bounding box center [457, 160] width 52 height 16
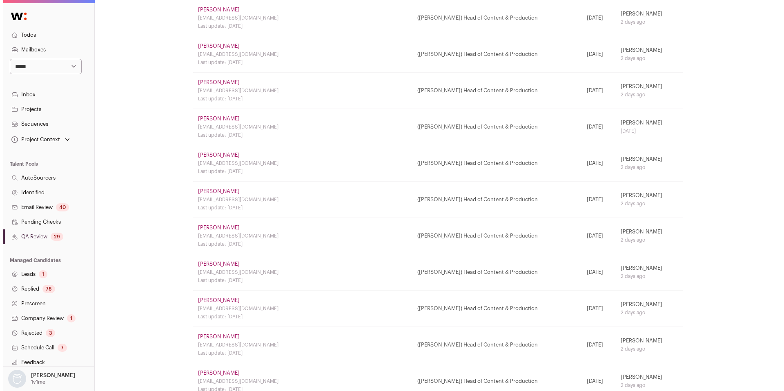
scroll to position [612, 0]
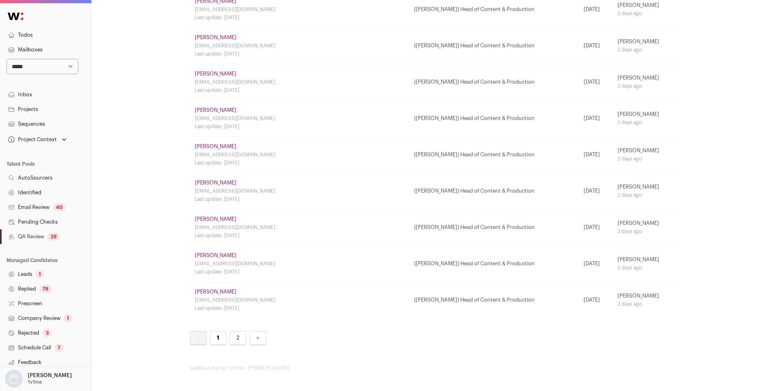
click at [220, 293] on link "[PERSON_NAME]" at bounding box center [216, 292] width 42 height 7
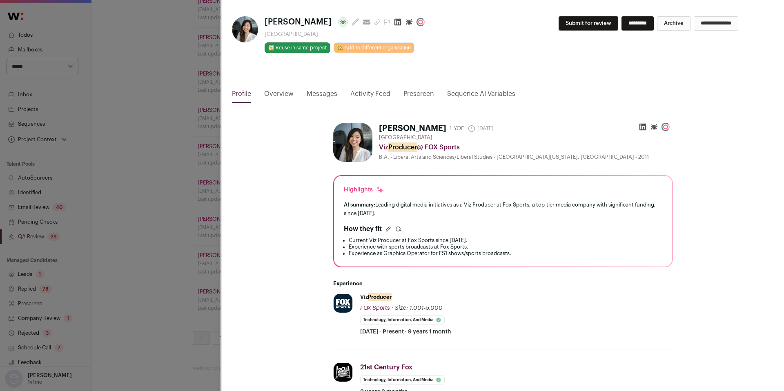
scroll to position [0, 0]
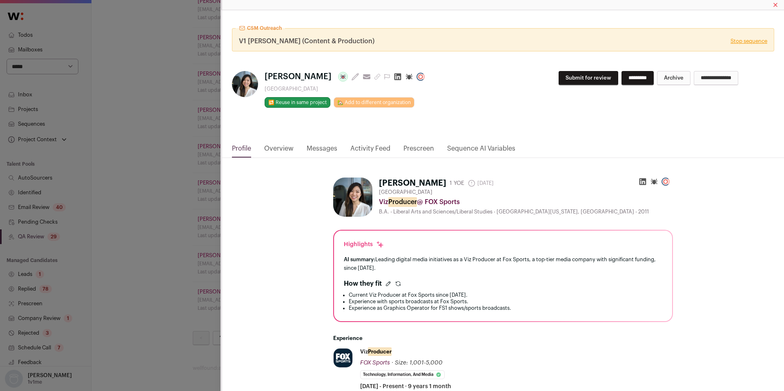
click at [366, 150] on link "Activity Feed" at bounding box center [370, 151] width 40 height 14
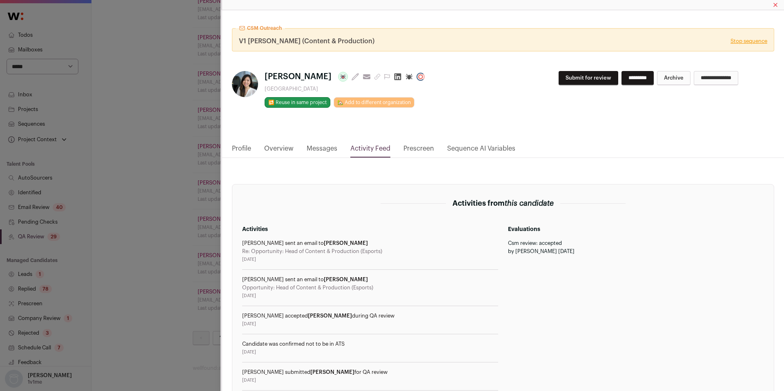
scroll to position [103, 0]
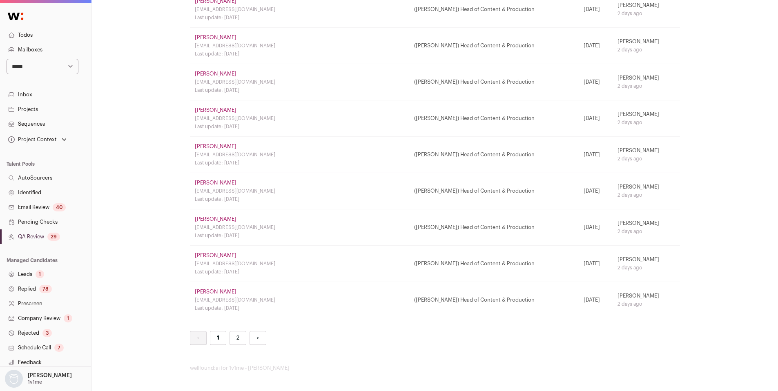
click at [214, 254] on link "[PERSON_NAME]" at bounding box center [216, 255] width 42 height 7
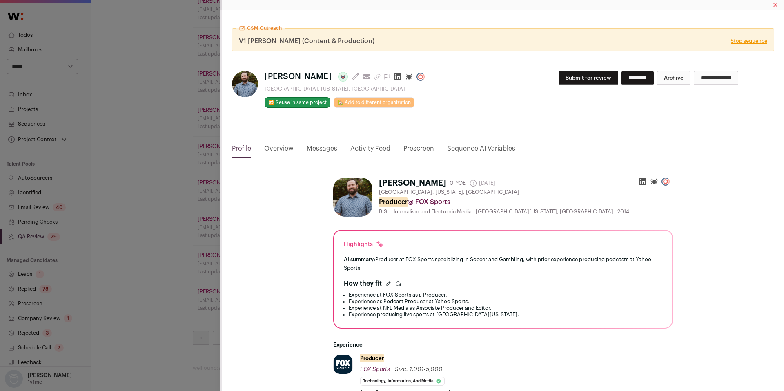
click at [191, 254] on div "CSM Outreach V1 Drew (Content & Production) Stop sequence [PERSON_NAME] Last up…" at bounding box center [392, 195] width 784 height 391
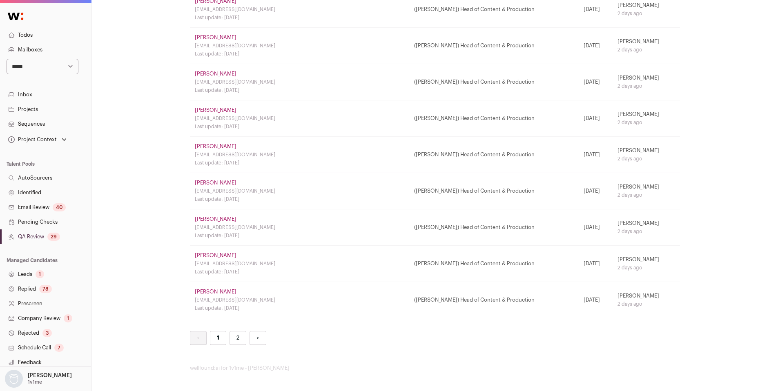
click at [207, 218] on link "[PERSON_NAME]" at bounding box center [216, 219] width 42 height 7
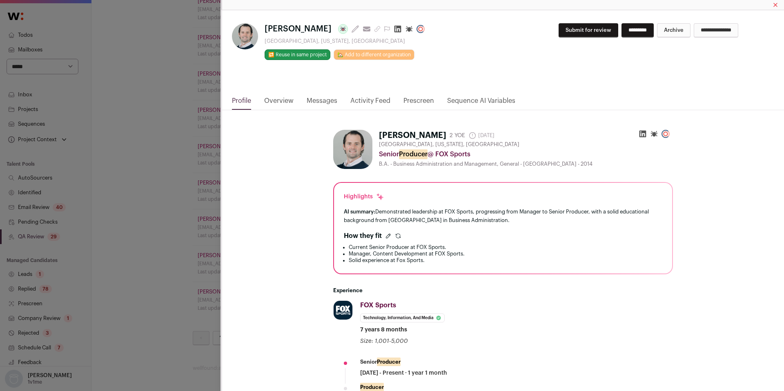
click at [198, 216] on div "[PERSON_NAME] Last update: [DATE] View most recent conversation in Front [GEOGR…" at bounding box center [392, 195] width 784 height 391
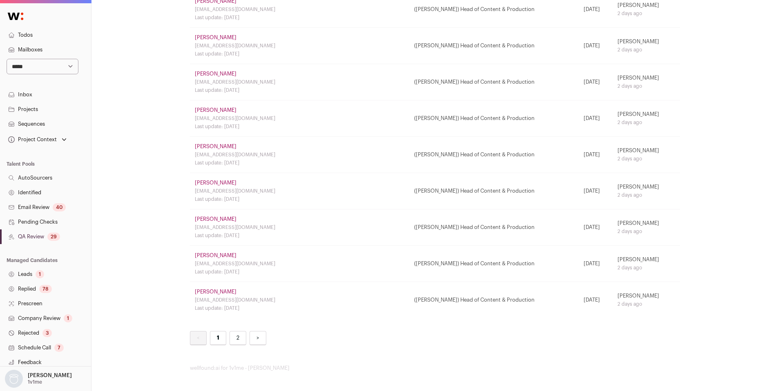
click at [205, 184] on link "[PERSON_NAME]" at bounding box center [216, 183] width 42 height 7
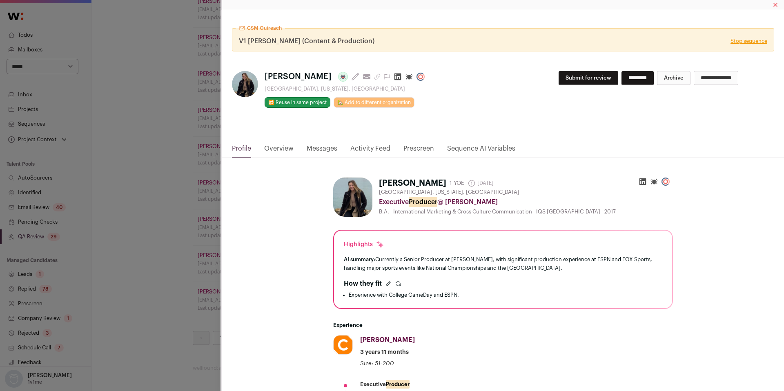
click at [197, 185] on div "CSM Outreach V1 Drew (Content & Production) Stop sequence [PERSON_NAME] Last up…" at bounding box center [392, 195] width 784 height 391
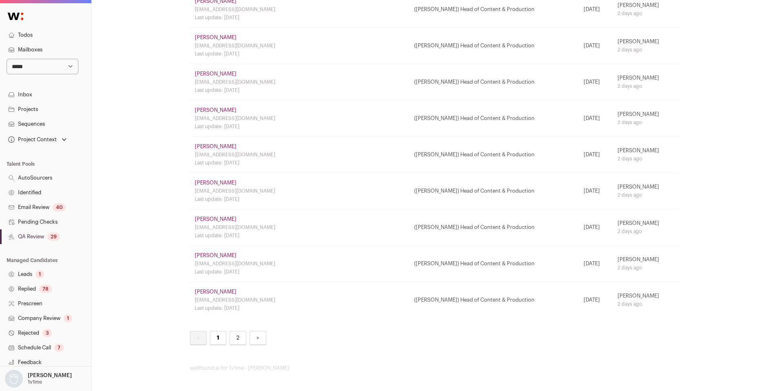
click at [215, 143] on link "[PERSON_NAME]" at bounding box center [216, 146] width 42 height 7
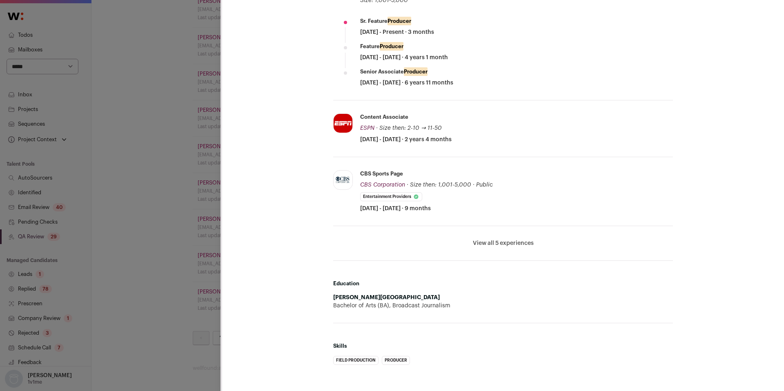
scroll to position [0, 0]
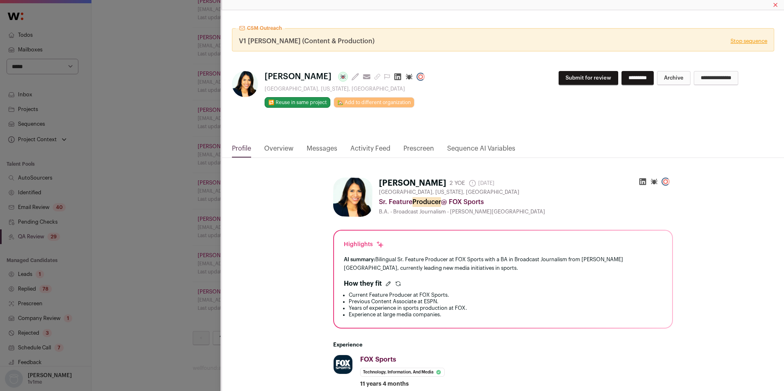
click at [367, 148] on link "Activity Feed" at bounding box center [370, 151] width 40 height 14
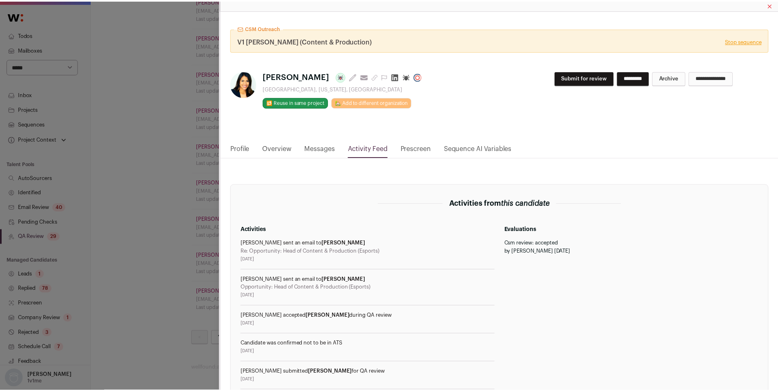
scroll to position [103, 0]
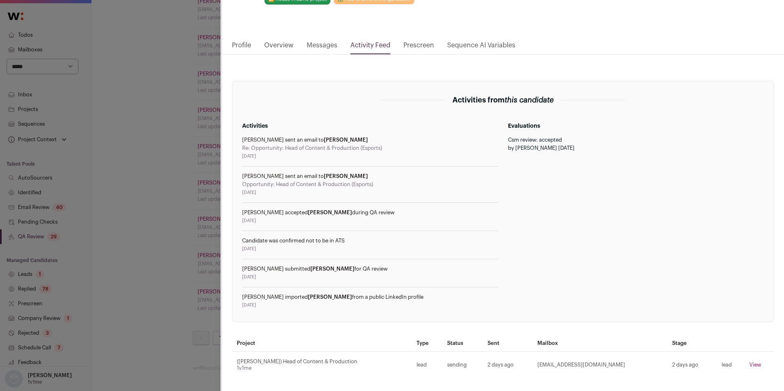
click at [213, 241] on div "CSM Outreach V1 Drew (Content & Production) Stop sequence [PERSON_NAME] Last up…" at bounding box center [392, 195] width 784 height 391
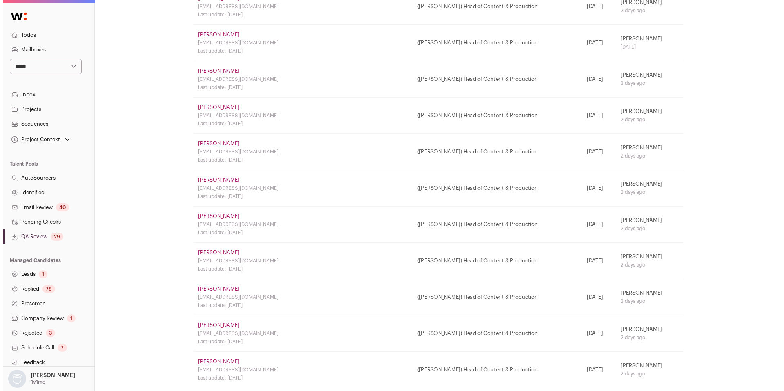
scroll to position [538, 0]
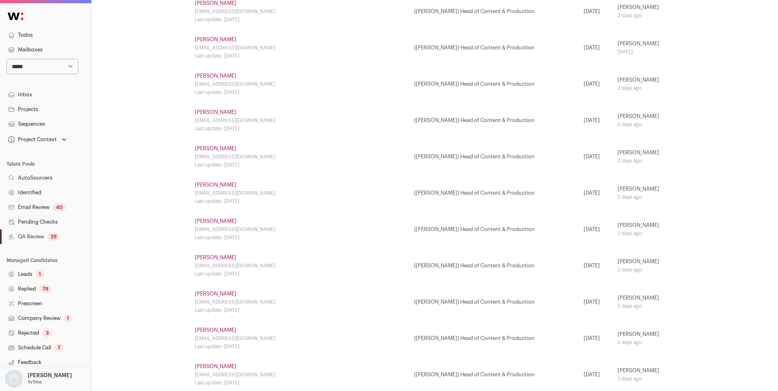
click at [213, 149] on link "[PERSON_NAME]" at bounding box center [216, 148] width 42 height 7
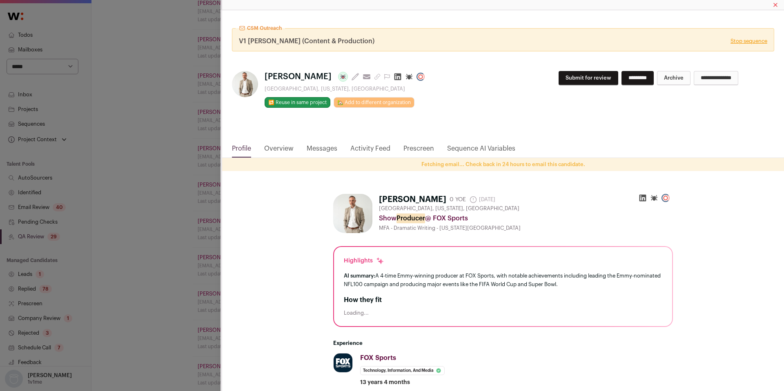
click at [198, 175] on div "CSM Outreach V1 Drew (Content & Production) Stop sequence [PERSON_NAME] Last up…" at bounding box center [392, 195] width 784 height 391
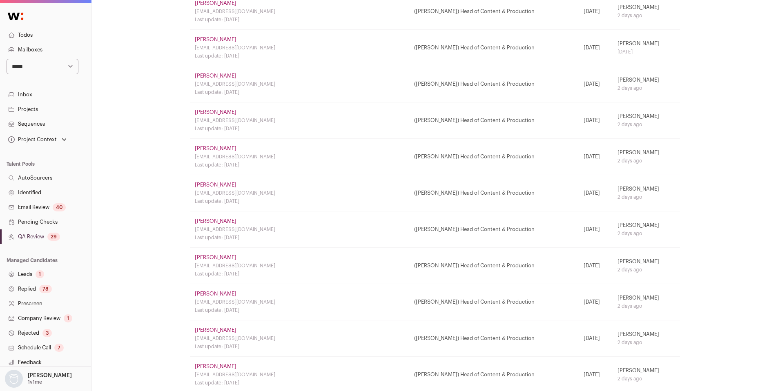
click at [221, 79] on link "[PERSON_NAME]" at bounding box center [216, 76] width 42 height 7
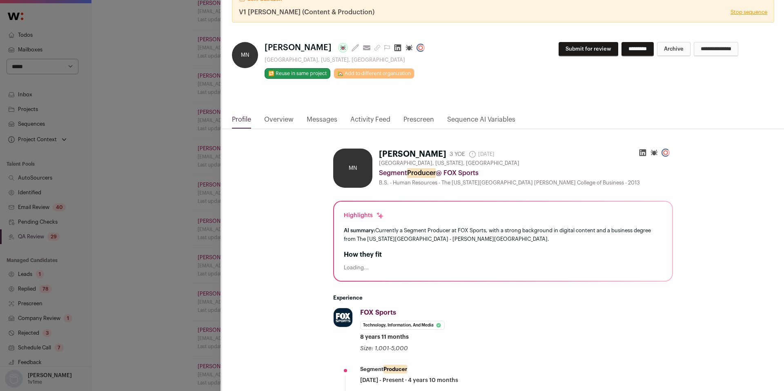
scroll to position [34, 0]
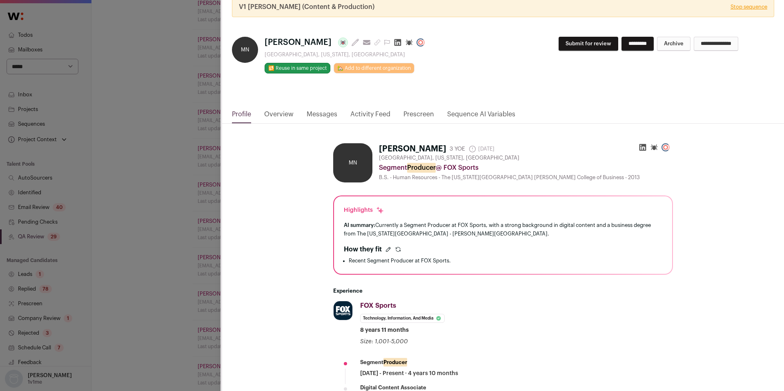
click at [378, 113] on link "Activity Feed" at bounding box center [370, 116] width 40 height 14
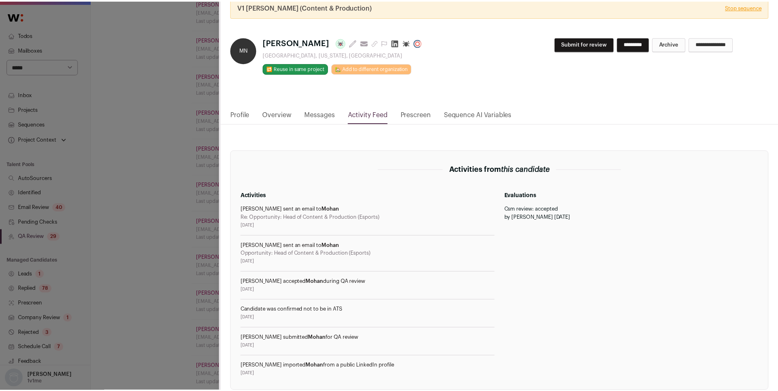
scroll to position [103, 0]
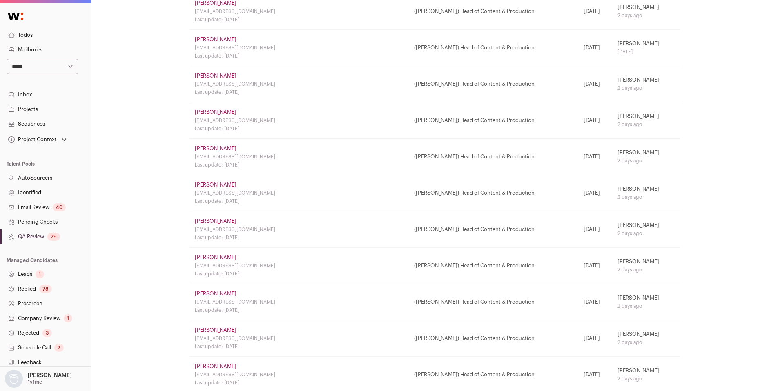
click at [30, 187] on link "Identified" at bounding box center [45, 192] width 91 height 15
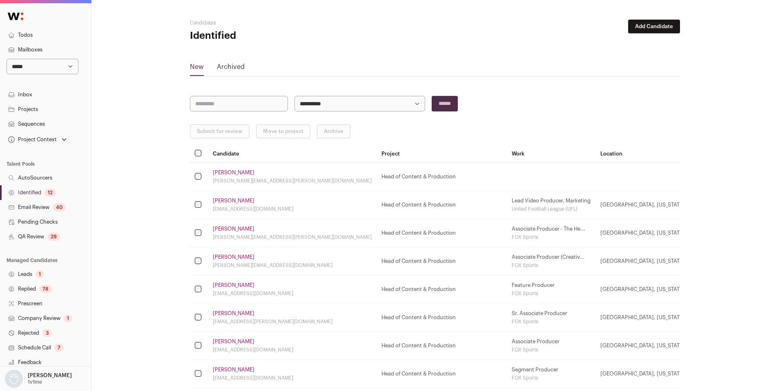
click at [199, 156] on th at bounding box center [199, 154] width 18 height 18
click at [267, 133] on button "Move to project" at bounding box center [283, 132] width 54 height 14
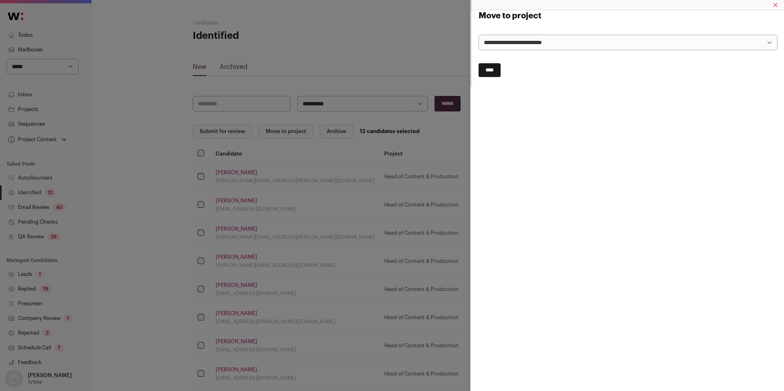
click at [497, 43] on select "**********" at bounding box center [627, 43] width 299 height 16
select select "*****"
click at [478, 35] on select "**********" at bounding box center [627, 43] width 299 height 16
click at [496, 66] on input "****" at bounding box center [489, 70] width 22 height 14
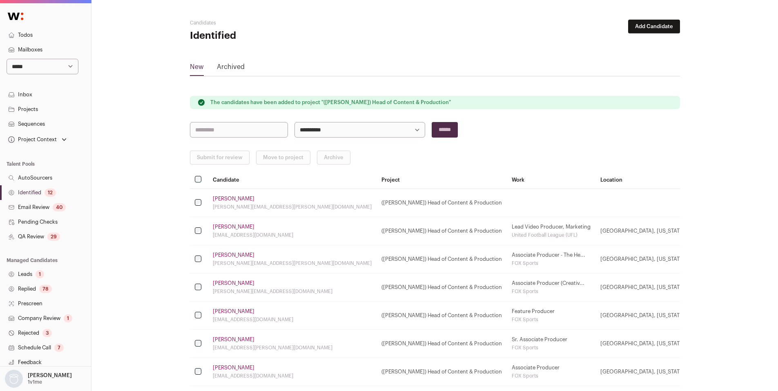
click at [43, 196] on link "Identified 12" at bounding box center [45, 192] width 91 height 15
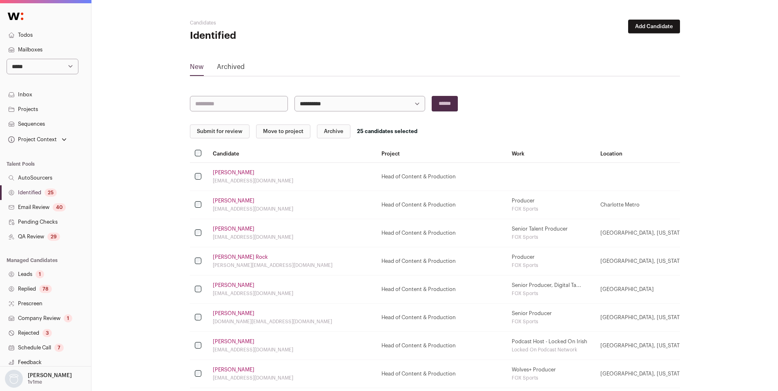
click at [320, 104] on select "**********" at bounding box center [359, 104] width 131 height 16
click at [286, 132] on button "Move to project" at bounding box center [283, 132] width 54 height 14
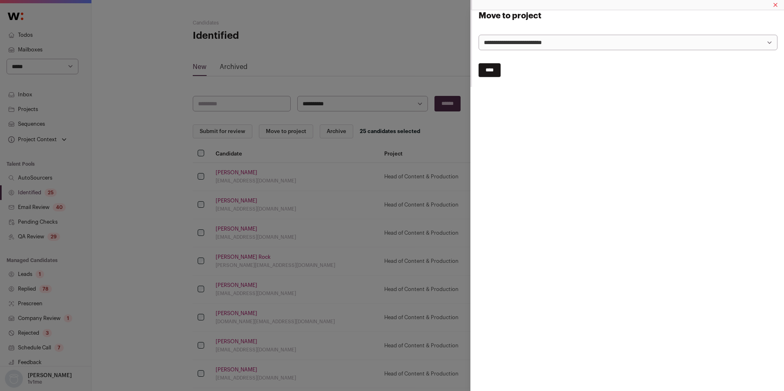
click at [519, 43] on select "**********" at bounding box center [627, 43] width 299 height 16
select select "*****"
click at [478, 35] on select "**********" at bounding box center [627, 43] width 299 height 16
click at [490, 75] on input "****" at bounding box center [489, 70] width 22 height 14
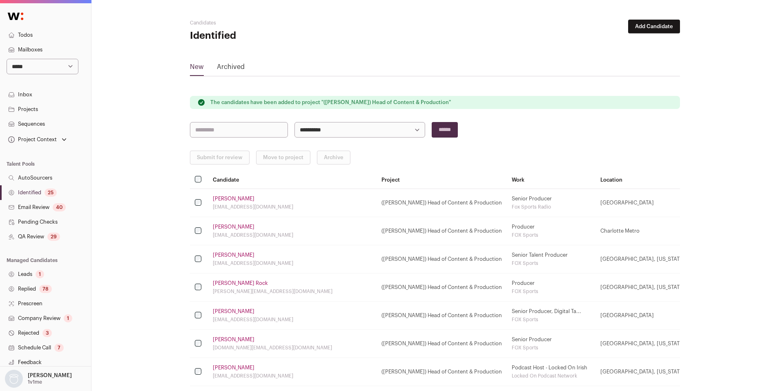
click at [30, 196] on link "Identified 25" at bounding box center [45, 192] width 91 height 15
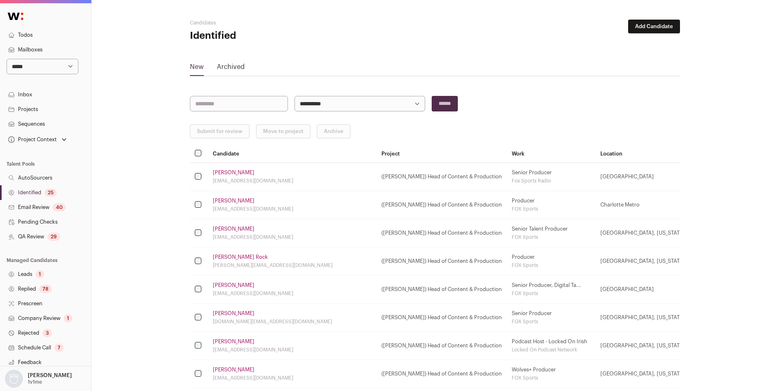
click at [34, 193] on link "Identified 25" at bounding box center [45, 192] width 91 height 15
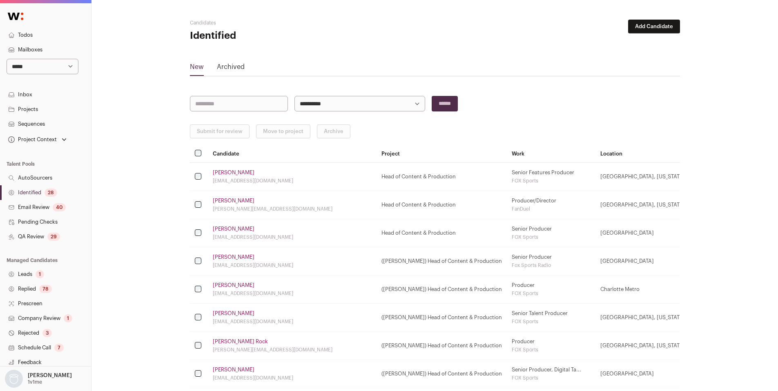
click at [225, 174] on link "[PERSON_NAME]" at bounding box center [234, 172] width 42 height 7
drag, startPoint x: 239, startPoint y: 171, endPoint x: 251, endPoint y: 174, distance: 12.7
click at [239, 171] on link "[PERSON_NAME]" at bounding box center [234, 172] width 42 height 7
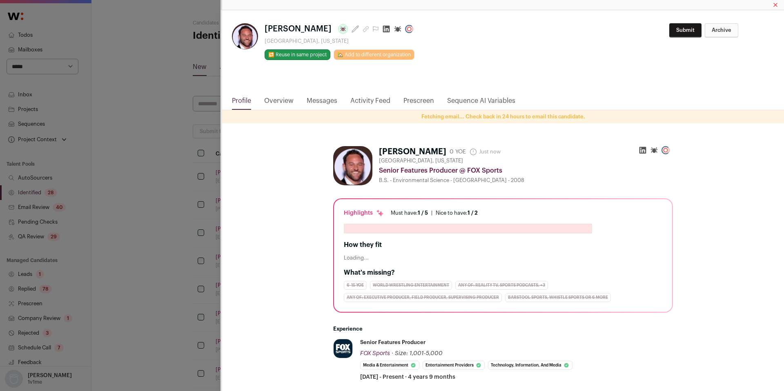
drag, startPoint x: 366, startPoint y: 31, endPoint x: 348, endPoint y: 54, distance: 29.4
click at [382, 31] on icon "Close modal via background" at bounding box center [386, 29] width 8 height 8
click at [196, 171] on div "**********" at bounding box center [392, 195] width 784 height 391
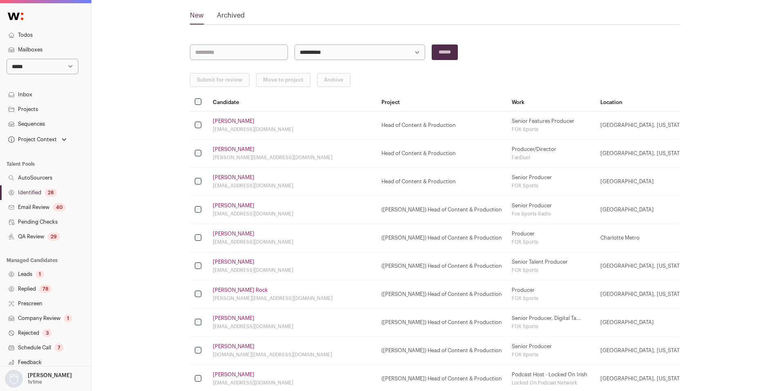
scroll to position [76, 0]
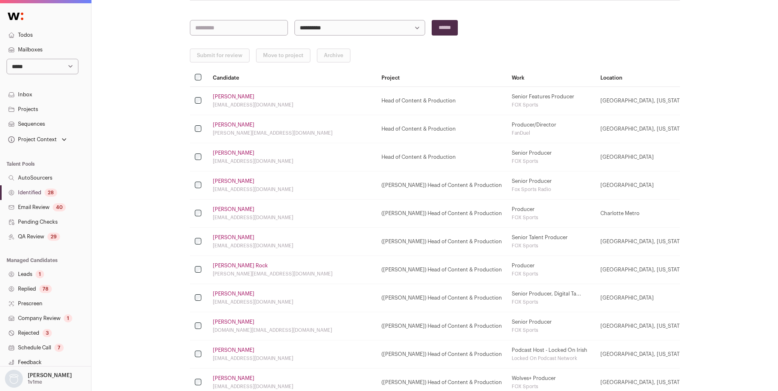
click at [236, 126] on link "[PERSON_NAME]" at bounding box center [234, 125] width 42 height 7
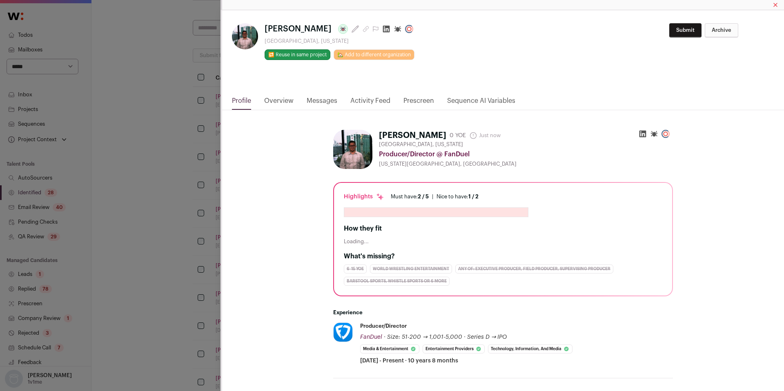
click at [383, 29] on icon "Close modal via background" at bounding box center [386, 29] width 7 height 7
click at [178, 167] on div "**********" at bounding box center [392, 195] width 784 height 391
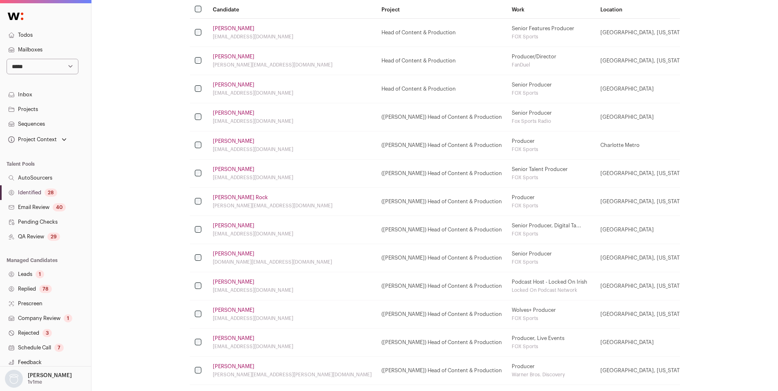
scroll to position [145, 0]
click at [240, 195] on link "[PERSON_NAME] Rock" at bounding box center [240, 197] width 55 height 7
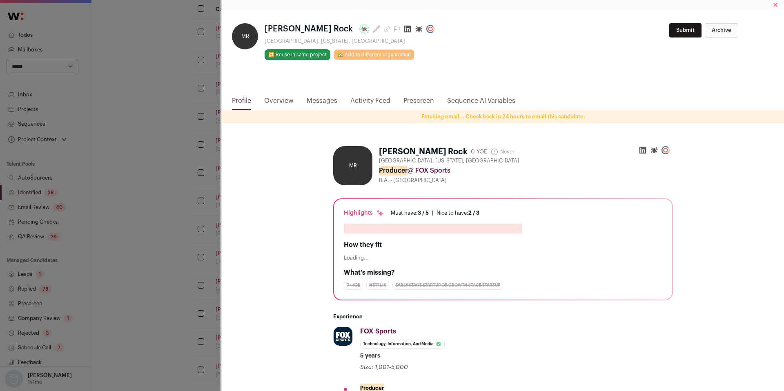
click at [403, 29] on icon "Close modal via background" at bounding box center [407, 29] width 8 height 8
click at [185, 160] on div "MR [PERSON_NAME] Rock Last update: [DATE] [GEOGRAPHIC_DATA], [US_STATE], [GEOGR…" at bounding box center [392, 195] width 784 height 391
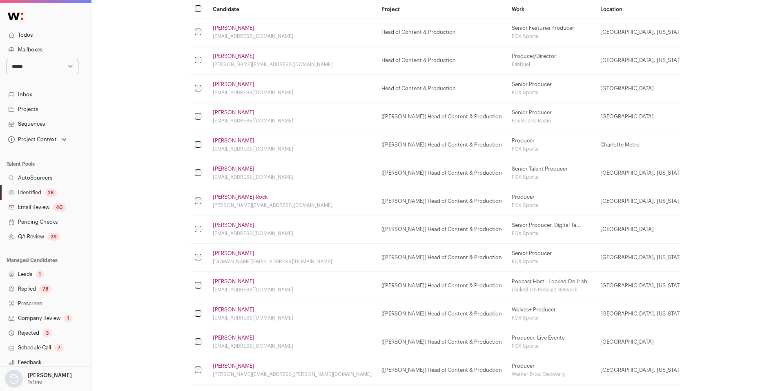
click at [228, 282] on link "[PERSON_NAME]" at bounding box center [234, 281] width 42 height 7
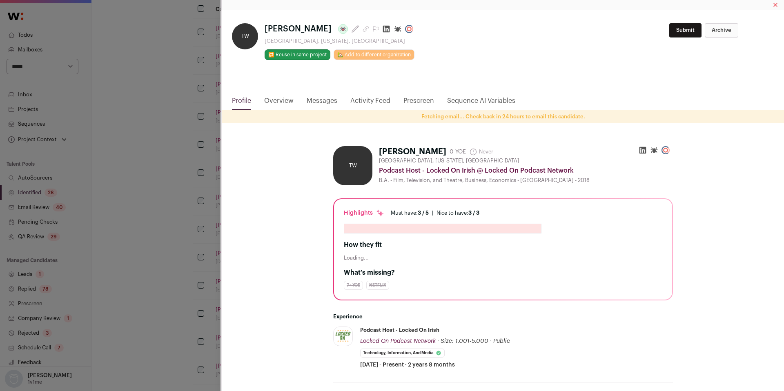
click at [382, 29] on icon "Close modal via background" at bounding box center [386, 29] width 8 height 8
click at [157, 200] on div "TW [PERSON_NAME] Last update: [DATE] [GEOGRAPHIC_DATA], [US_STATE], [GEOGRAPHIC…" at bounding box center [392, 195] width 784 height 391
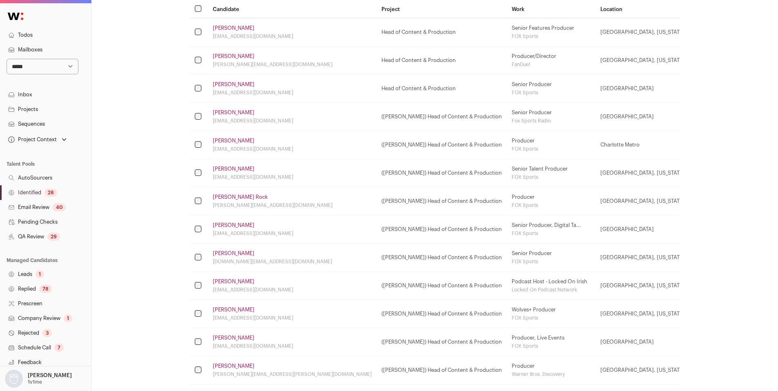
click at [226, 309] on link "[PERSON_NAME]" at bounding box center [234, 310] width 42 height 7
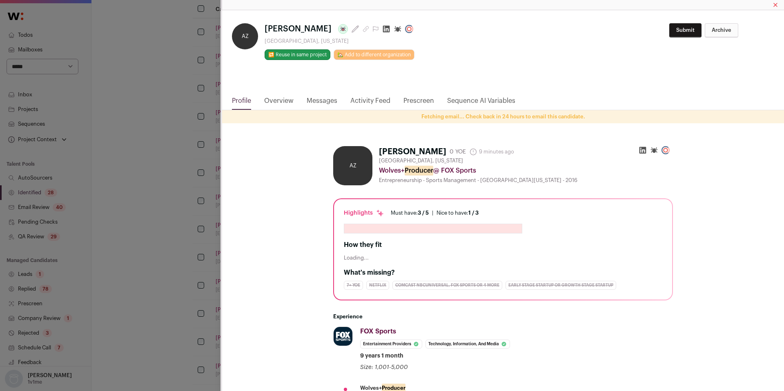
click at [383, 30] on icon "Close modal via background" at bounding box center [386, 29] width 7 height 7
click at [150, 184] on div "**********" at bounding box center [392, 195] width 784 height 391
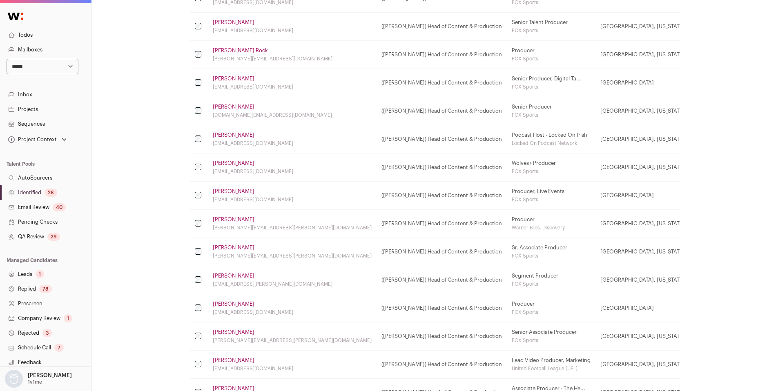
scroll to position [295, 0]
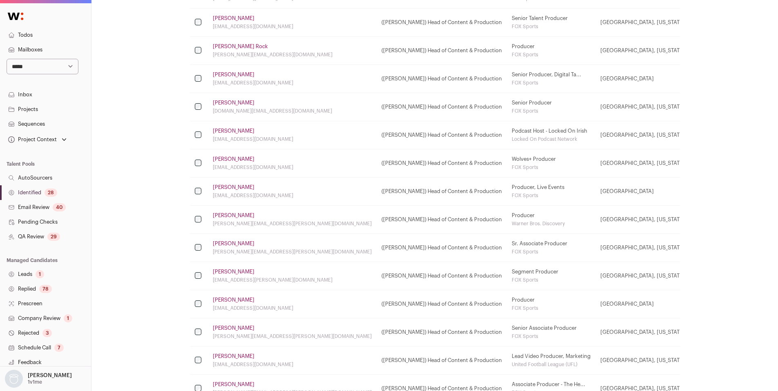
click at [222, 216] on link "[PERSON_NAME]" at bounding box center [234, 215] width 42 height 7
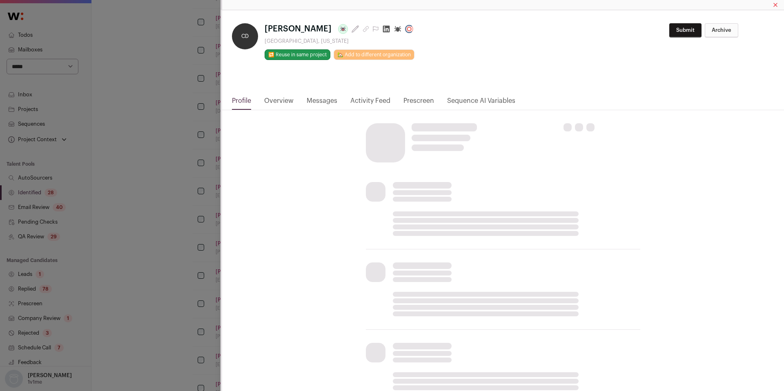
click at [383, 28] on icon "Close modal via background" at bounding box center [386, 29] width 7 height 7
click at [195, 154] on html "**********" at bounding box center [392, 203] width 784 height 997
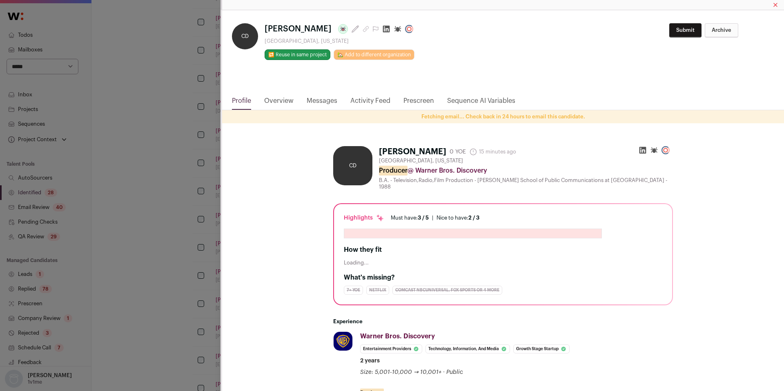
click at [179, 270] on div "**********" at bounding box center [392, 195] width 784 height 391
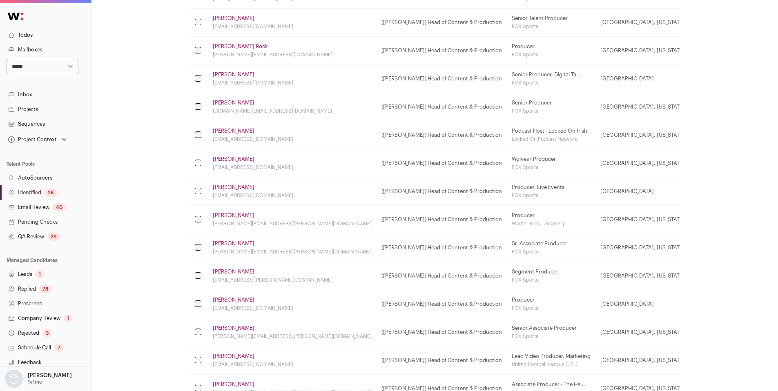
click at [236, 245] on link "[PERSON_NAME]" at bounding box center [234, 243] width 42 height 7
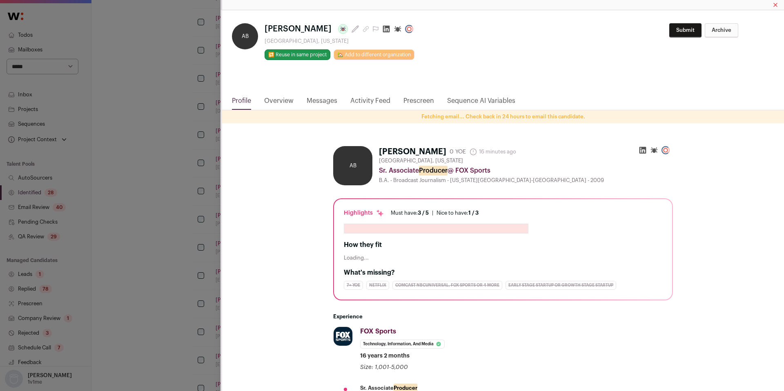
click at [386, 28] on html "**********" at bounding box center [392, 203] width 784 height 997
click at [385, 31] on icon "Close modal via background" at bounding box center [386, 29] width 8 height 8
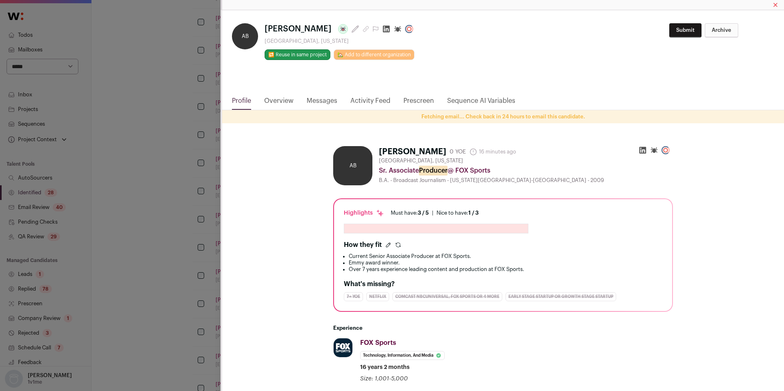
click at [155, 258] on div "AB [PERSON_NAME] Last update: 16 minutes ago [GEOGRAPHIC_DATA], [US_STATE] 🔂 Re…" at bounding box center [392, 195] width 784 height 391
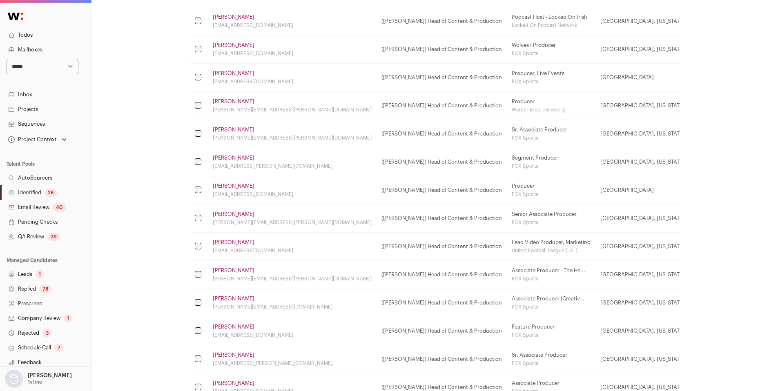
scroll to position [411, 0]
click at [228, 213] on link "[PERSON_NAME]" at bounding box center [234, 212] width 42 height 7
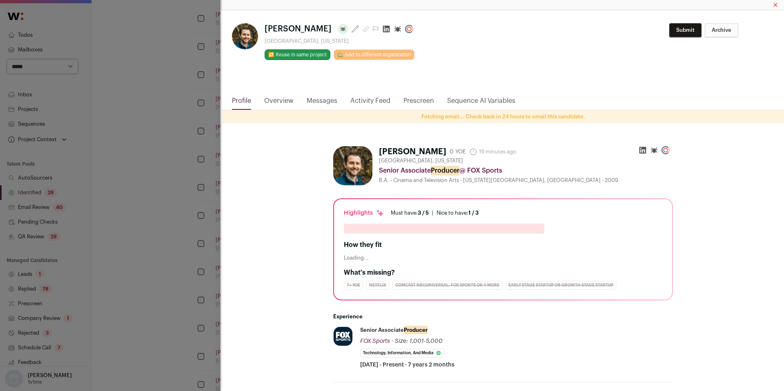
click at [383, 29] on icon "Close modal via background" at bounding box center [386, 29] width 7 height 7
click at [141, 232] on div "**********" at bounding box center [392, 195] width 784 height 391
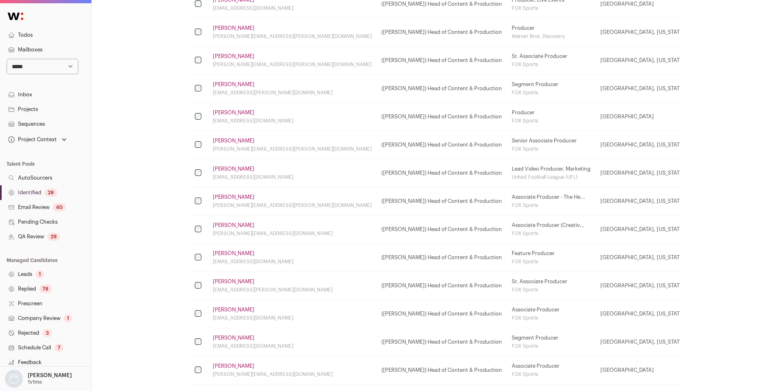
scroll to position [487, 0]
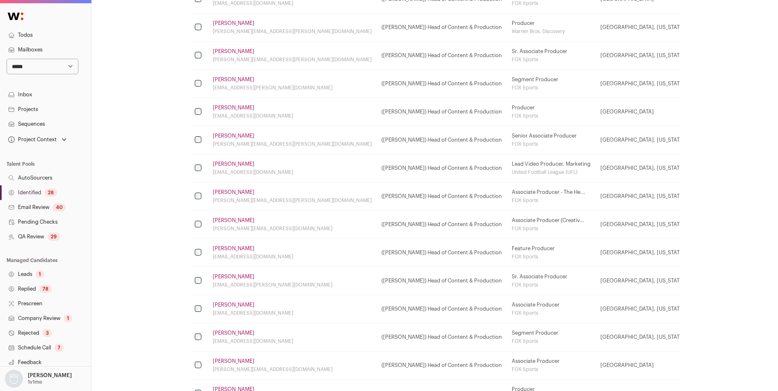
click at [229, 247] on link "[PERSON_NAME]" at bounding box center [234, 248] width 42 height 7
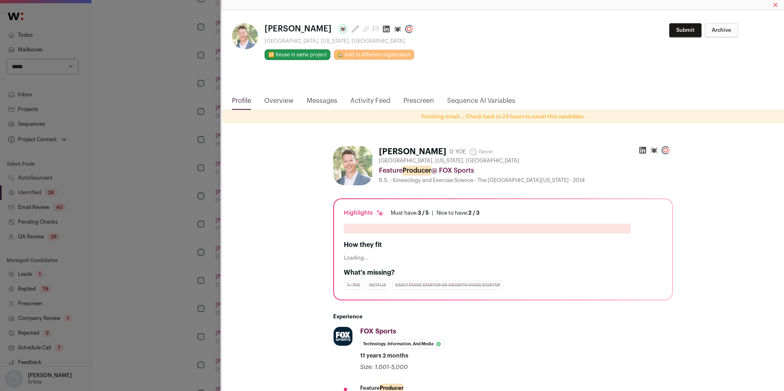
click at [383, 31] on icon "Close modal via background" at bounding box center [386, 29] width 7 height 7
click at [155, 217] on div "**********" at bounding box center [392, 195] width 784 height 391
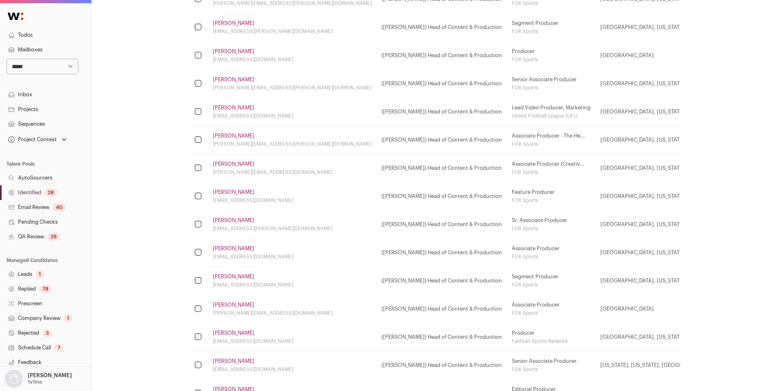
scroll to position [562, 0]
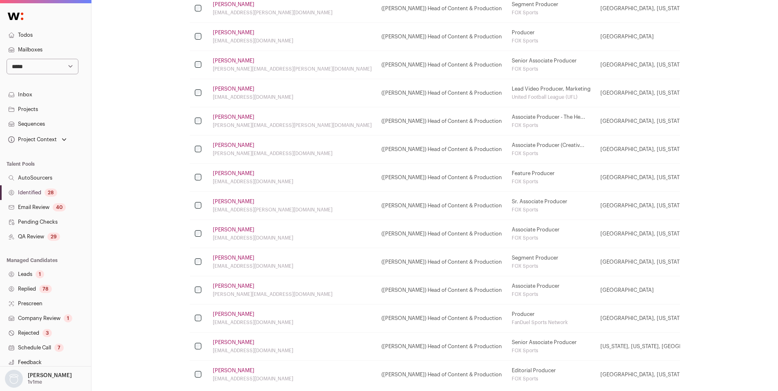
click at [220, 257] on link "[PERSON_NAME]" at bounding box center [234, 258] width 42 height 7
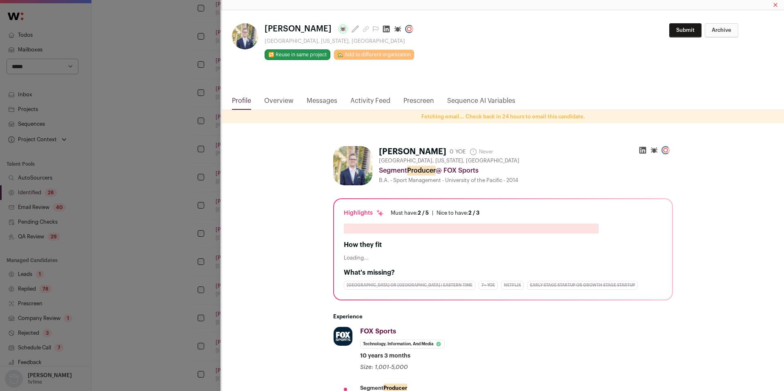
click at [382, 29] on icon "Close modal via background" at bounding box center [386, 29] width 8 height 8
click at [129, 242] on div "[PERSON_NAME] Last update: [DATE] [GEOGRAPHIC_DATA], [US_STATE], [GEOGRAPHIC_DA…" at bounding box center [392, 195] width 784 height 391
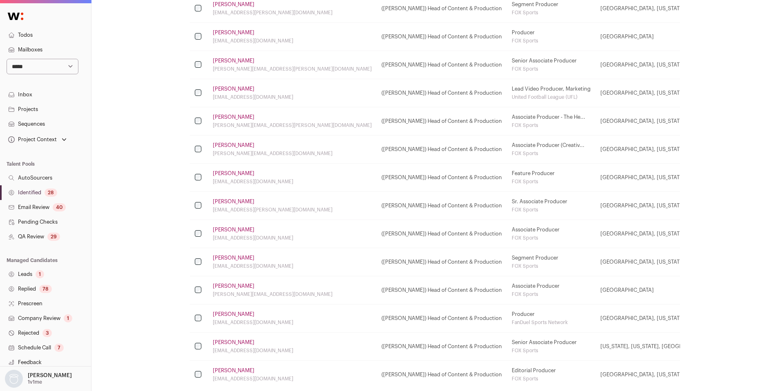
click at [230, 343] on link "[PERSON_NAME]" at bounding box center [234, 342] width 42 height 7
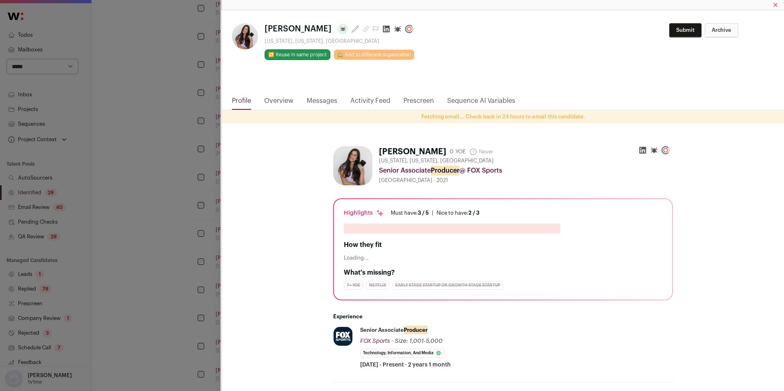
click at [382, 29] on icon "Close modal via background" at bounding box center [386, 29] width 8 height 8
click at [168, 191] on div "**********" at bounding box center [392, 195] width 784 height 391
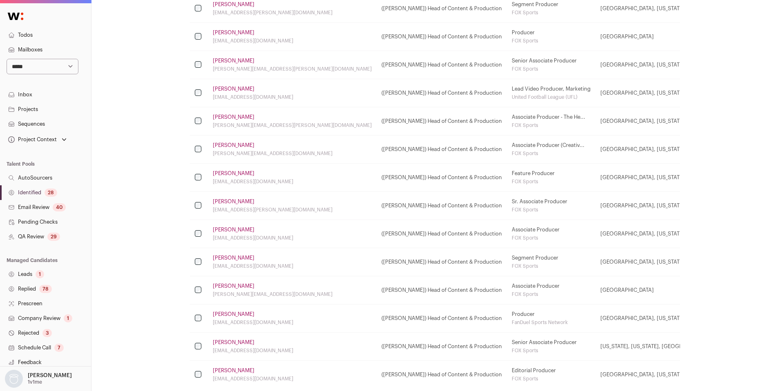
scroll to position [606, 0]
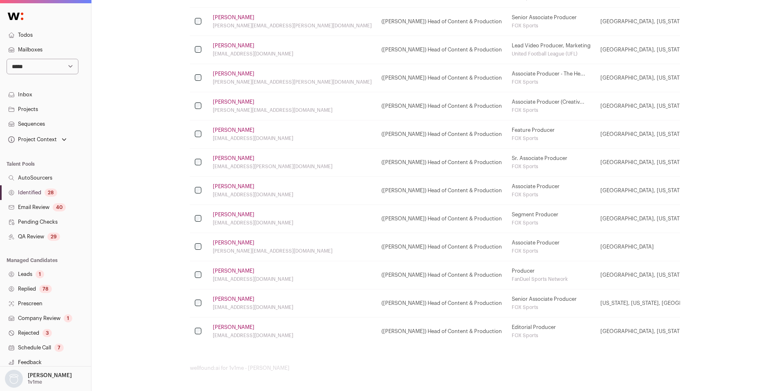
click at [38, 190] on link "Identified 28" at bounding box center [45, 192] width 91 height 15
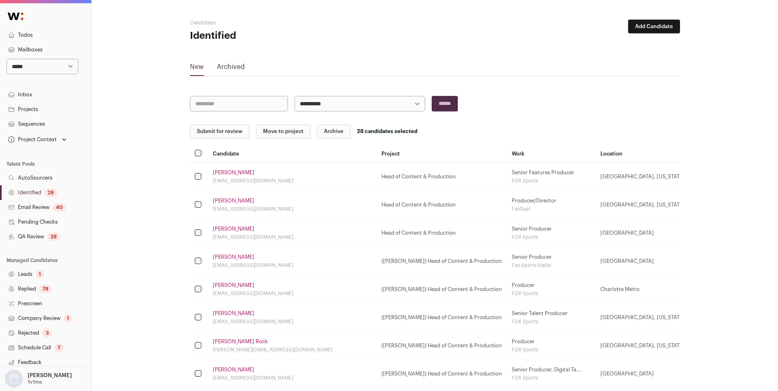
click at [293, 132] on button "Move to project" at bounding box center [283, 132] width 54 height 14
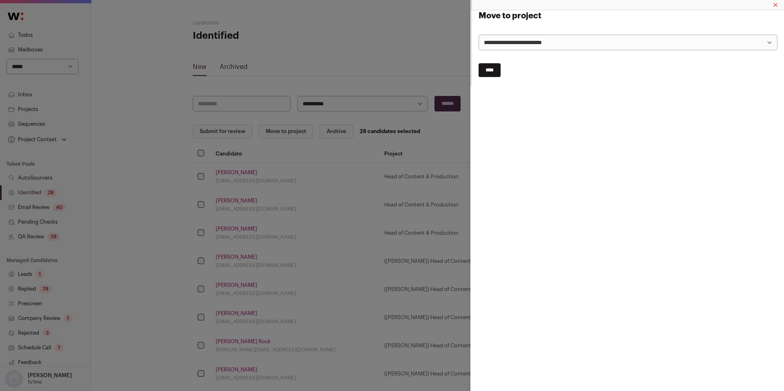
click at [531, 41] on select "**********" at bounding box center [627, 43] width 299 height 16
select select "*****"
click at [478, 35] on select "**********" at bounding box center [627, 43] width 299 height 16
drag, startPoint x: 491, startPoint y: 75, endPoint x: 491, endPoint y: 80, distance: 5.7
click at [491, 75] on input "****" at bounding box center [489, 70] width 22 height 14
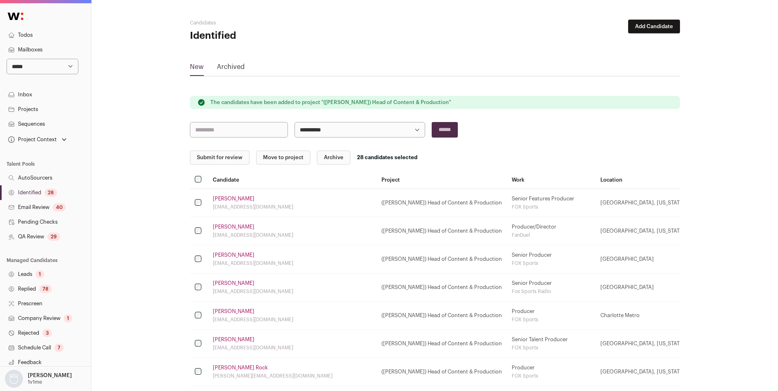
click at [208, 158] on button "Submit for review" at bounding box center [220, 158] width 60 height 14
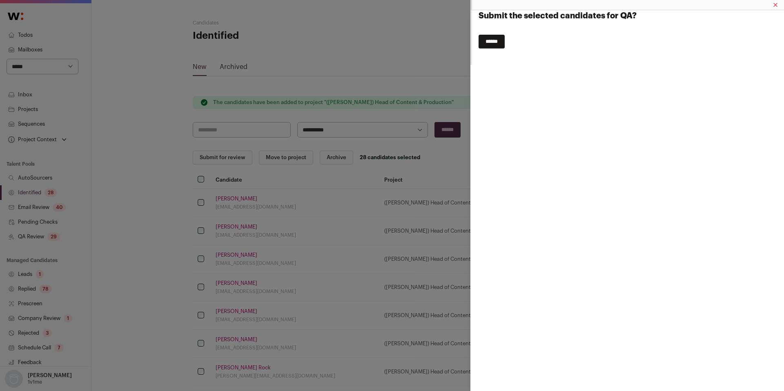
click at [488, 43] on input "******" at bounding box center [491, 42] width 26 height 14
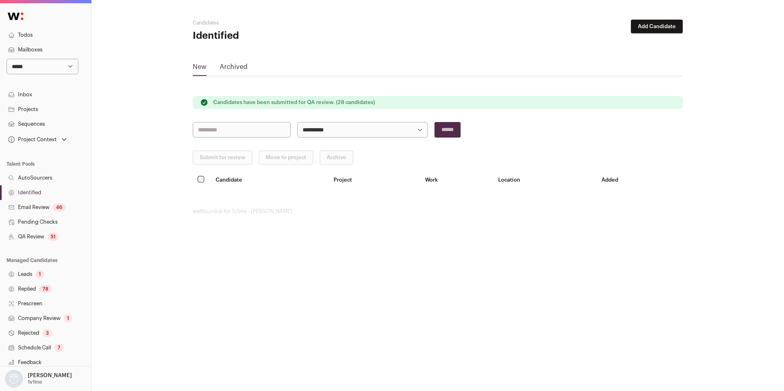
click at [43, 72] on select "**********" at bounding box center [43, 67] width 72 height 16
select select "*****"
click at [7, 59] on select "**********" at bounding box center [43, 67] width 72 height 16
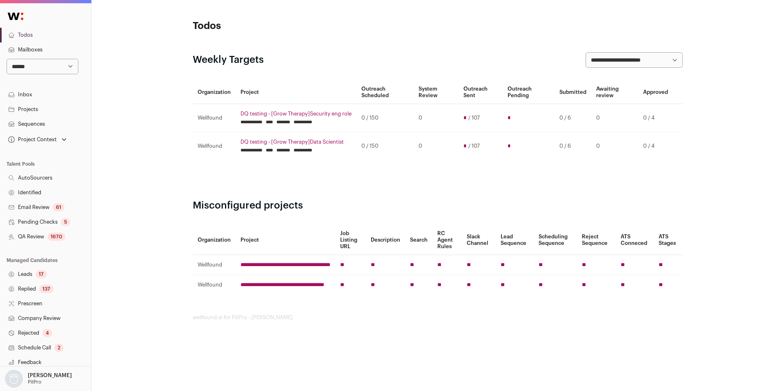
click at [38, 240] on link "QA Review 1670" at bounding box center [45, 236] width 91 height 15
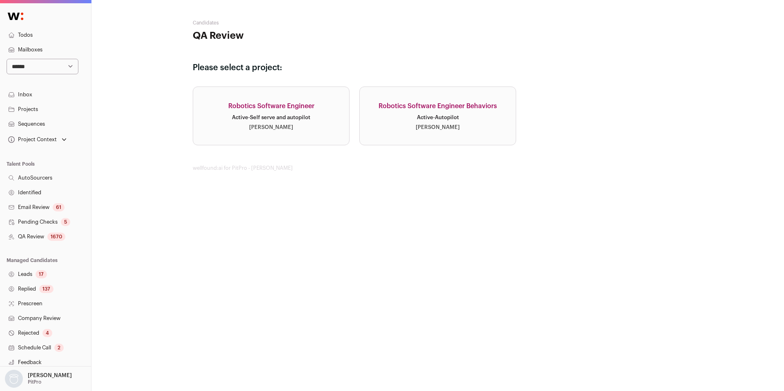
click at [396, 124] on link "Robotics Software Engineer Behaviors Active · Autopilot Drew Thompson" at bounding box center [437, 116] width 157 height 59
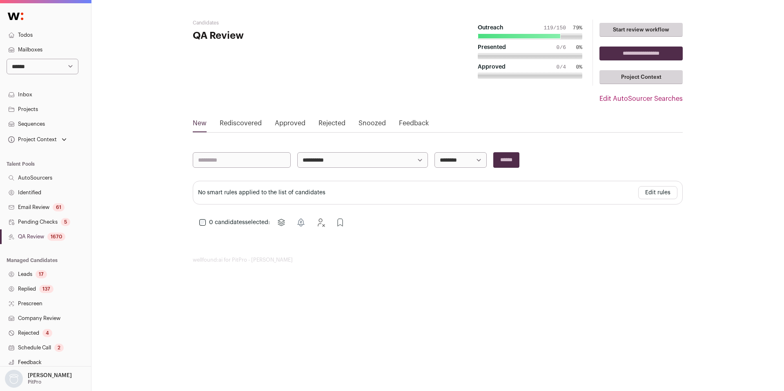
click at [289, 120] on link "Approved" at bounding box center [290, 124] width 31 height 13
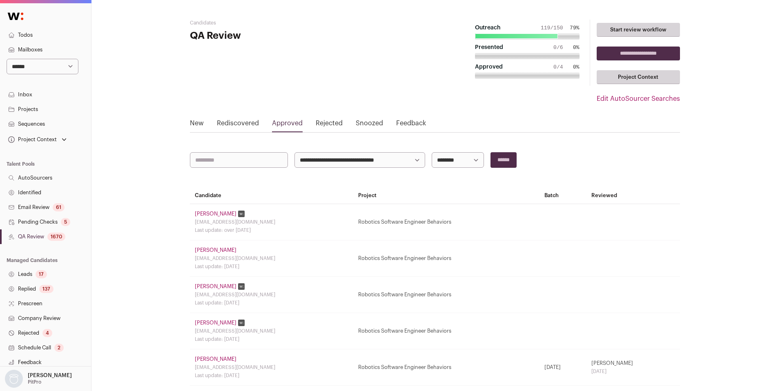
click at [470, 157] on select "**********" at bounding box center [457, 160] width 52 height 16
select select "**********"
click at [431, 152] on select "**********" at bounding box center [457, 160] width 52 height 16
click at [198, 213] on link "Shohin Ph.d." at bounding box center [211, 214] width 32 height 7
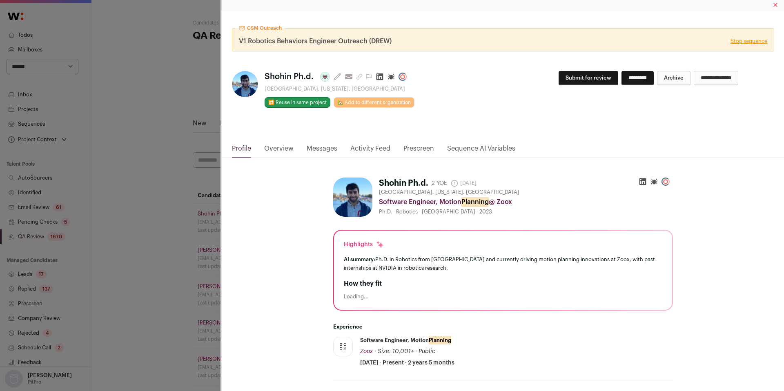
click at [377, 150] on link "Activity Feed" at bounding box center [370, 151] width 40 height 14
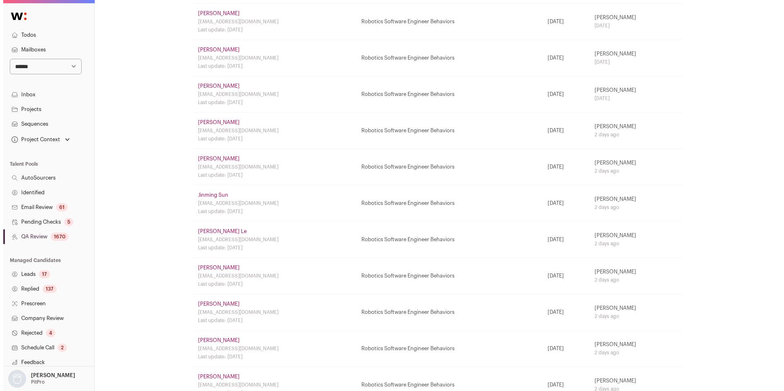
scroll to position [550, 0]
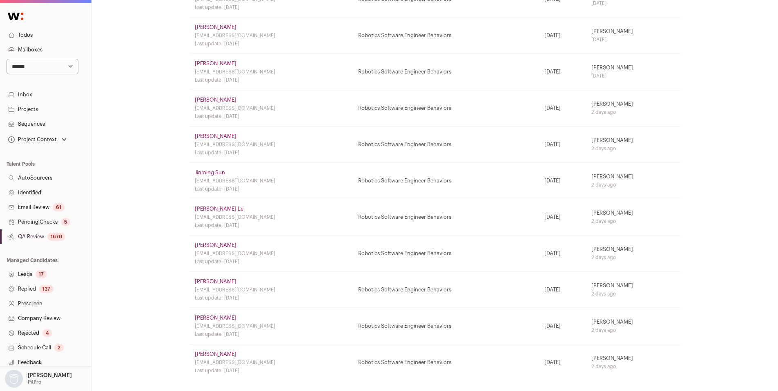
click at [211, 211] on link "Duong Le" at bounding box center [219, 209] width 49 height 7
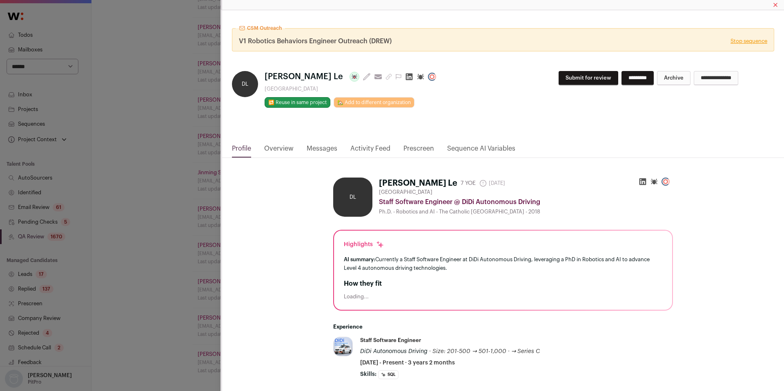
click at [368, 149] on link "Activity Feed" at bounding box center [370, 151] width 40 height 14
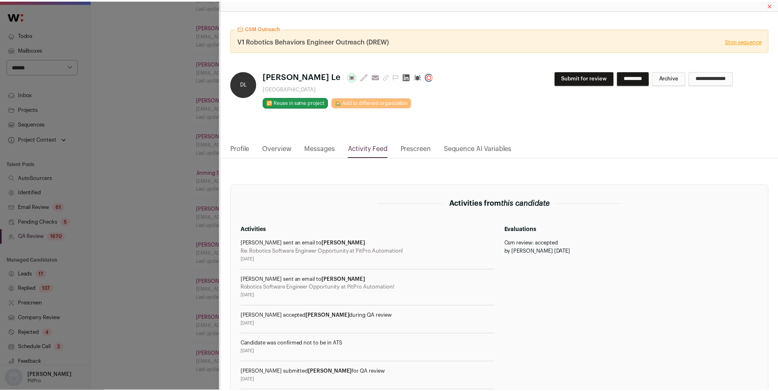
scroll to position [156, 0]
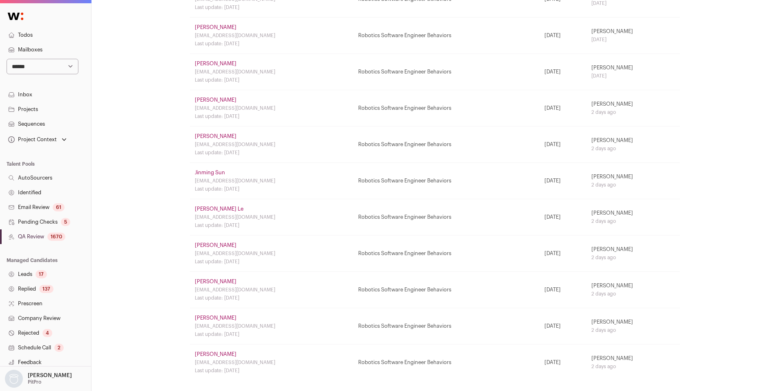
click at [34, 238] on link "QA Review 1670" at bounding box center [45, 236] width 91 height 15
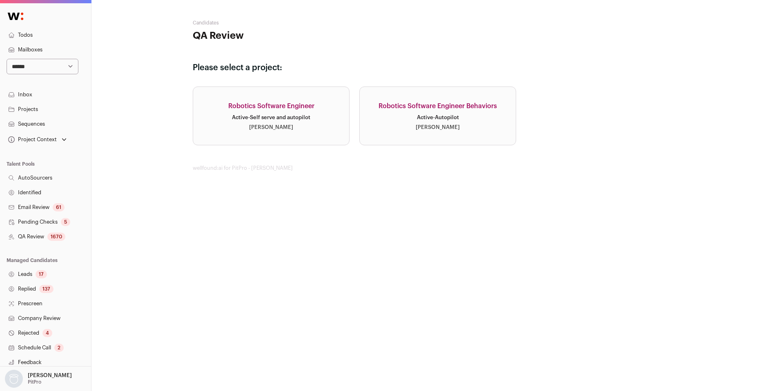
click at [446, 107] on div "Robotics Software Engineer Behaviors" at bounding box center [437, 106] width 118 height 10
click at [222, 108] on link "Robotics Software Engineer Active · Self serve and autopilot Drew Thompson" at bounding box center [271, 116] width 157 height 59
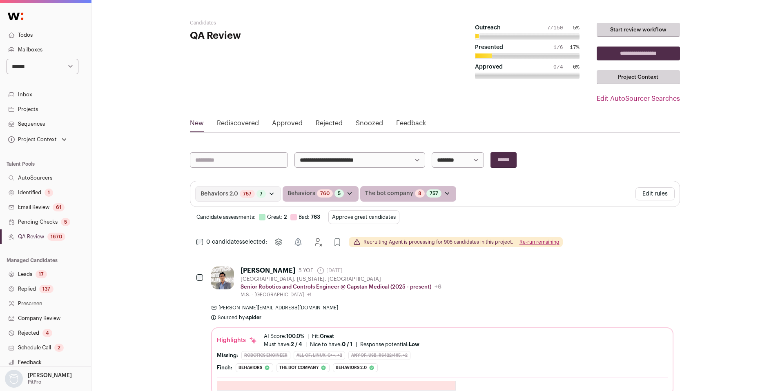
click at [665, 195] on button "Edit rules" at bounding box center [654, 193] width 39 height 13
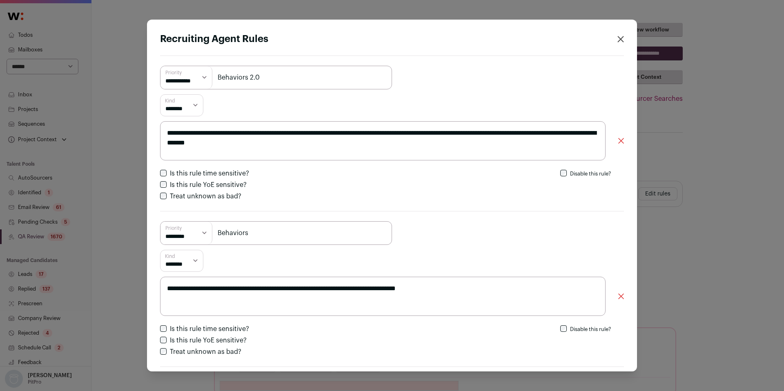
click at [617, 38] on icon "Close recruiting agent rules" at bounding box center [620, 39] width 7 height 7
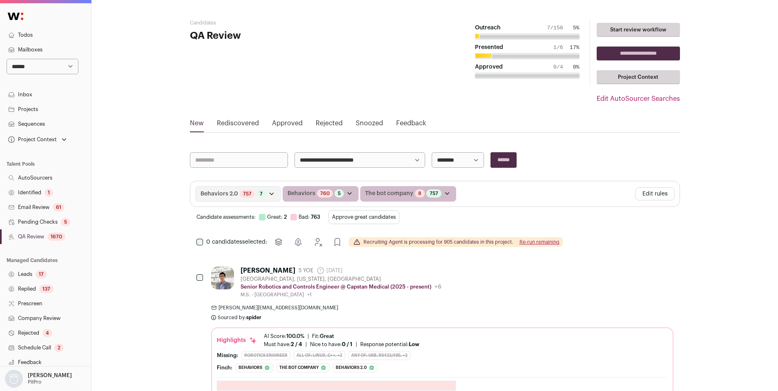
click at [650, 194] on button "Edit rules" at bounding box center [654, 193] width 39 height 13
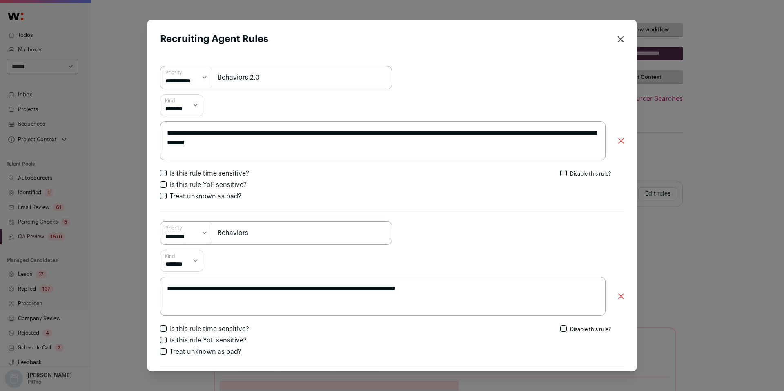
click at [85, 145] on div "**********" at bounding box center [392, 195] width 784 height 391
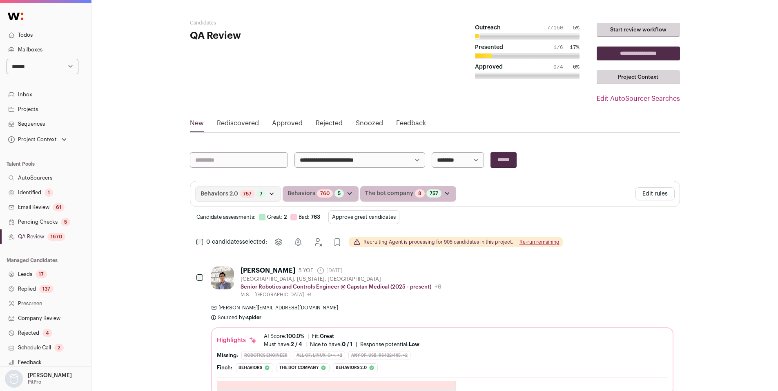
click at [43, 194] on link "Identified 1" at bounding box center [45, 192] width 91 height 15
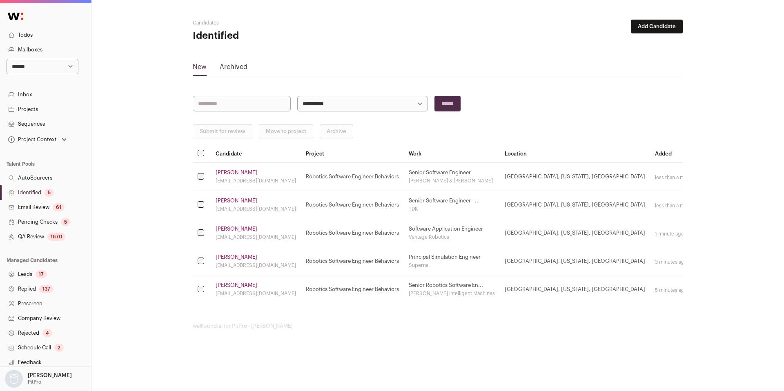
click at [41, 192] on link "Identified 5" at bounding box center [45, 192] width 91 height 15
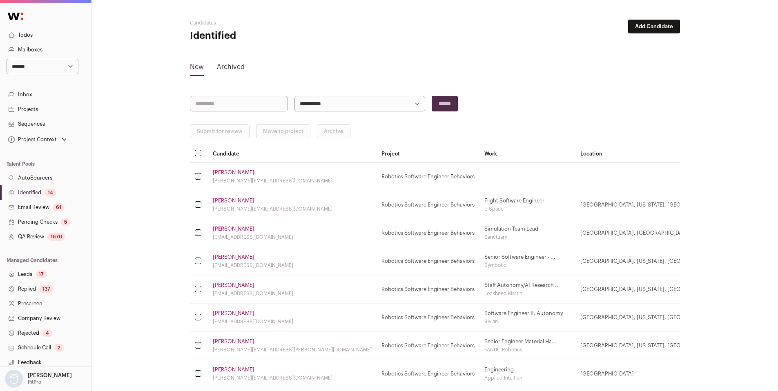
click at [19, 195] on link "Identified 14" at bounding box center [45, 192] width 91 height 15
click at [236, 170] on link "Yves Kompis" at bounding box center [234, 172] width 42 height 7
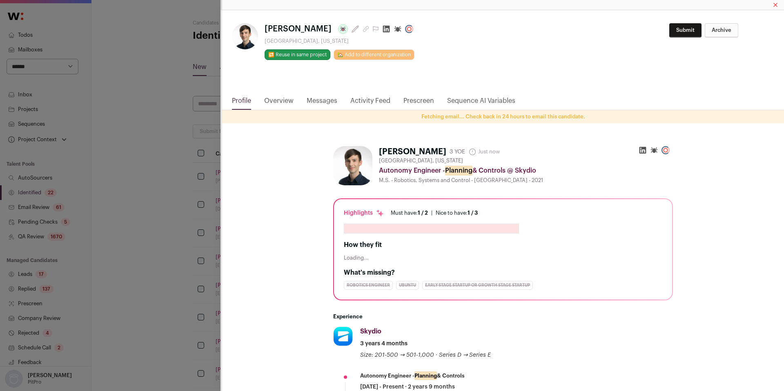
click at [383, 27] on icon "Close modal via background" at bounding box center [386, 29] width 7 height 7
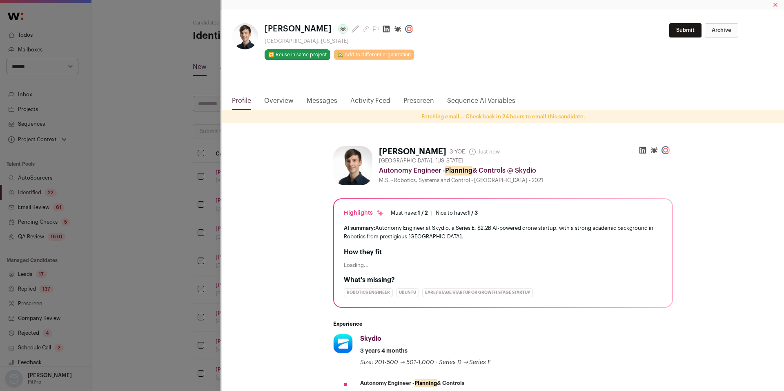
click at [193, 184] on div "**********" at bounding box center [392, 195] width 784 height 391
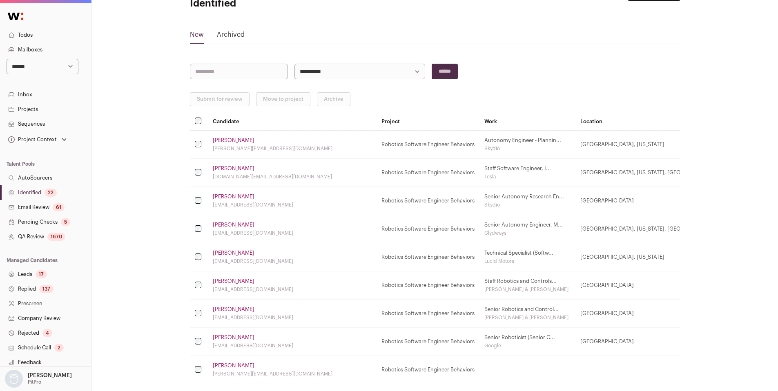
scroll to position [34, 0]
click at [236, 252] on link "Yingshi Zheng" at bounding box center [234, 251] width 42 height 7
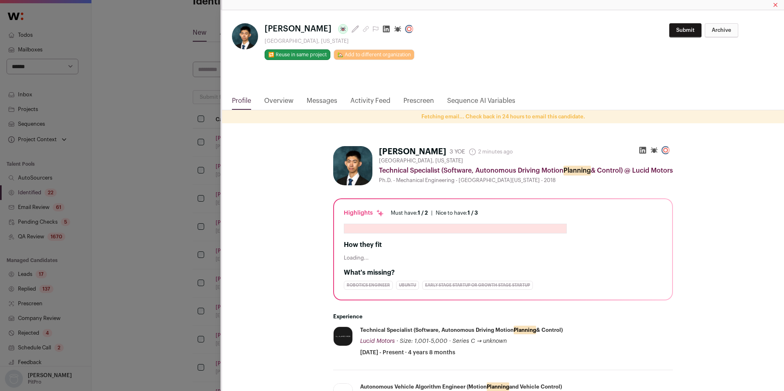
click at [383, 28] on icon "Close modal via background" at bounding box center [386, 29] width 7 height 7
click at [191, 217] on div "**********" at bounding box center [392, 195] width 784 height 391
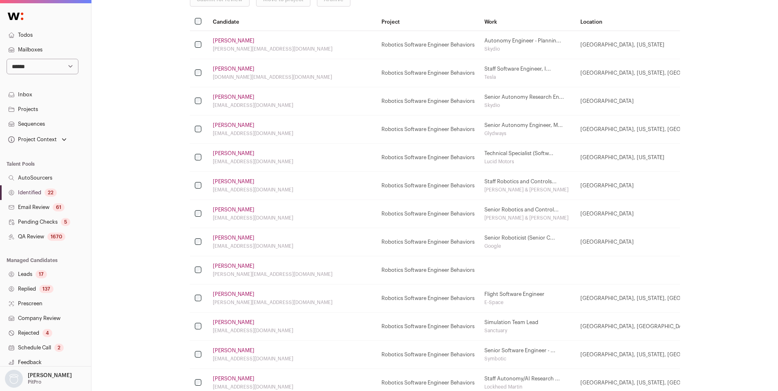
scroll to position [151, 0]
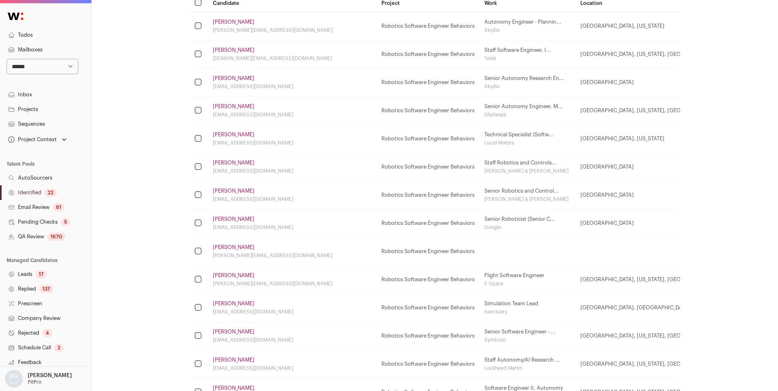
click at [222, 246] on link "Isaac Z." at bounding box center [234, 247] width 42 height 7
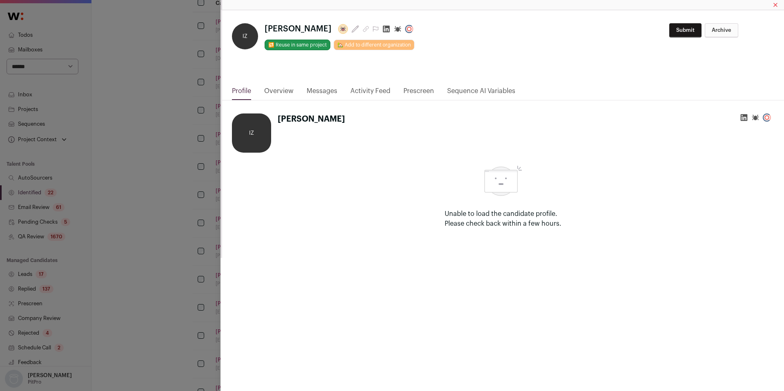
click at [383, 31] on icon "Close modal via background" at bounding box center [386, 29] width 7 height 7
click at [198, 180] on div "**********" at bounding box center [392, 195] width 784 height 391
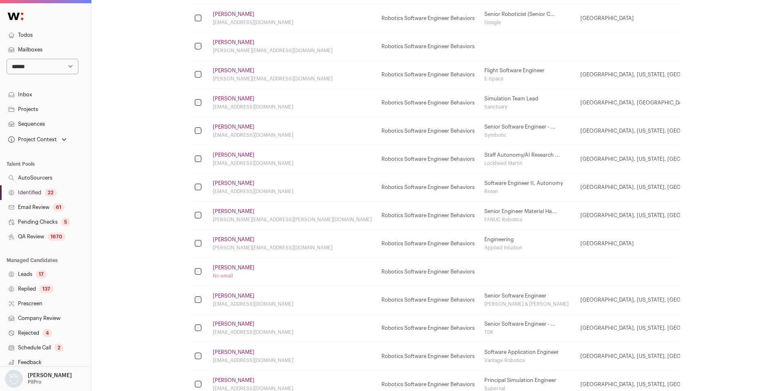
scroll to position [360, 0]
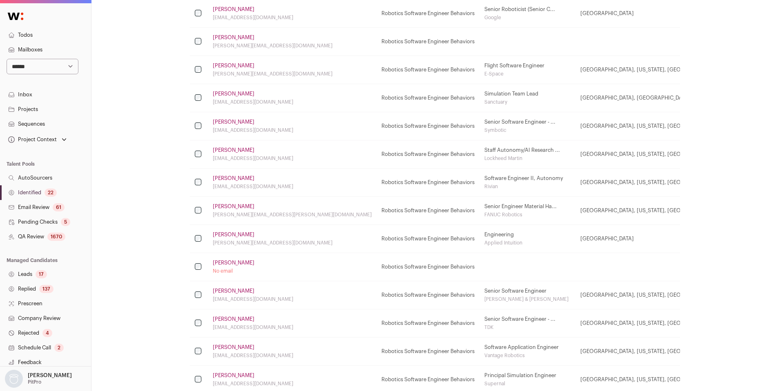
click at [254, 149] on link "Saman Fahandezhsaadi" at bounding box center [234, 150] width 42 height 7
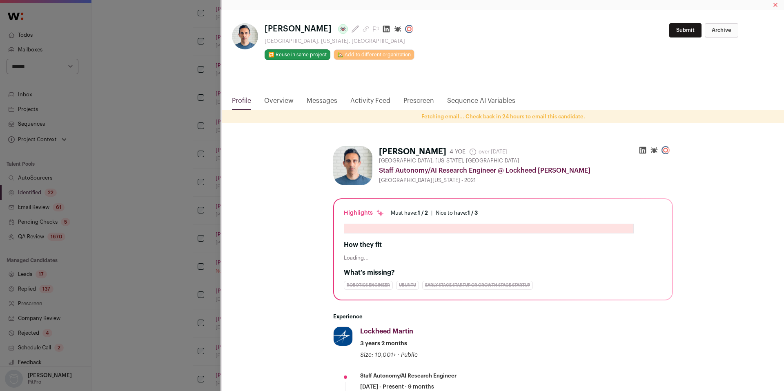
click at [390, 30] on icon "Close modal via background" at bounding box center [386, 29] width 8 height 8
click at [175, 201] on div "Saman Fahandezhsaadi Last update: 24 days ago Palo Alto, California, United Sta…" at bounding box center [392, 195] width 784 height 391
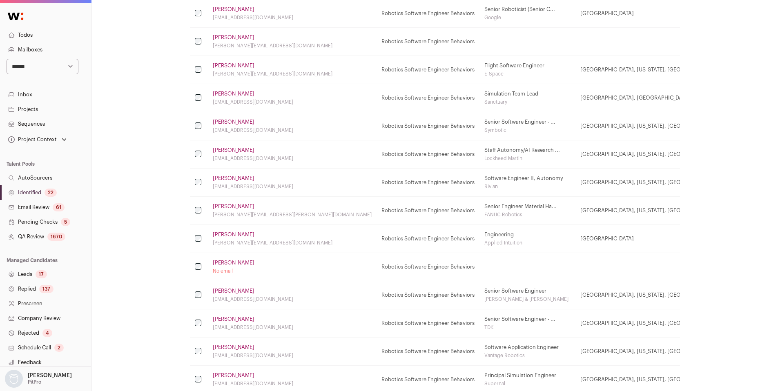
click at [232, 261] on link "Aaron F." at bounding box center [234, 263] width 42 height 7
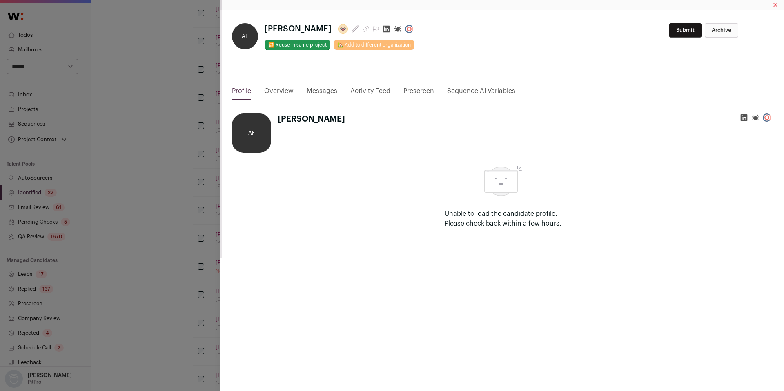
click at [382, 29] on icon "Close modal via background" at bounding box center [386, 29] width 8 height 8
click at [193, 203] on div "**********" at bounding box center [392, 195] width 784 height 391
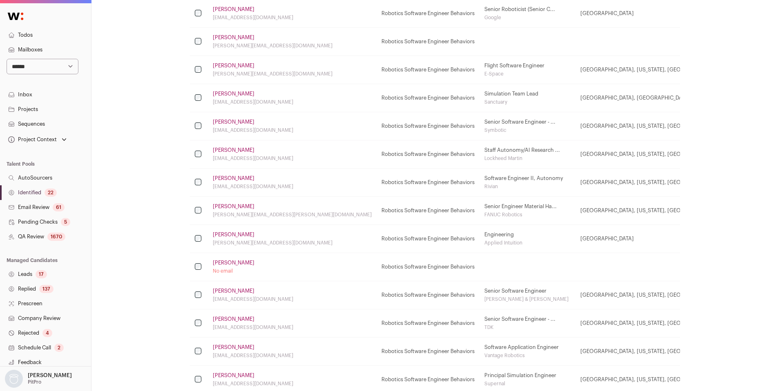
click at [229, 290] on link "Abhinav Kashyap" at bounding box center [234, 291] width 42 height 7
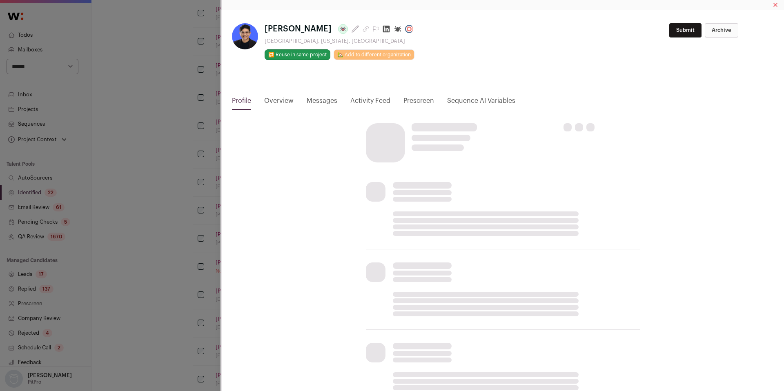
click at [387, 31] on html "**********" at bounding box center [392, 54] width 784 height 828
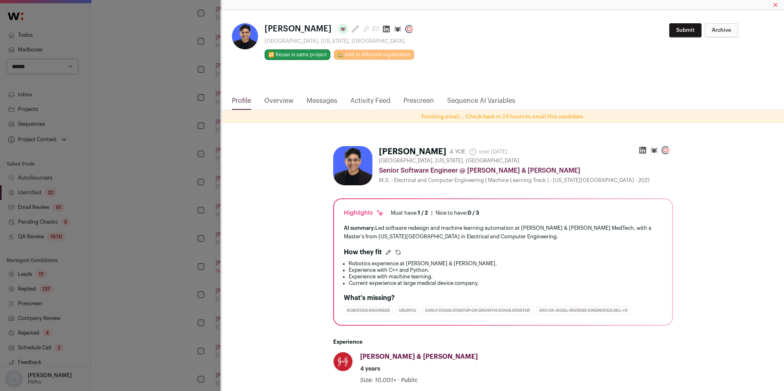
click at [384, 31] on icon "Close modal via background" at bounding box center [386, 29] width 8 height 8
click at [199, 184] on div "Abhinav Kashyap Last update: 22 days ago Menlo Park, California, United States …" at bounding box center [392, 195] width 784 height 391
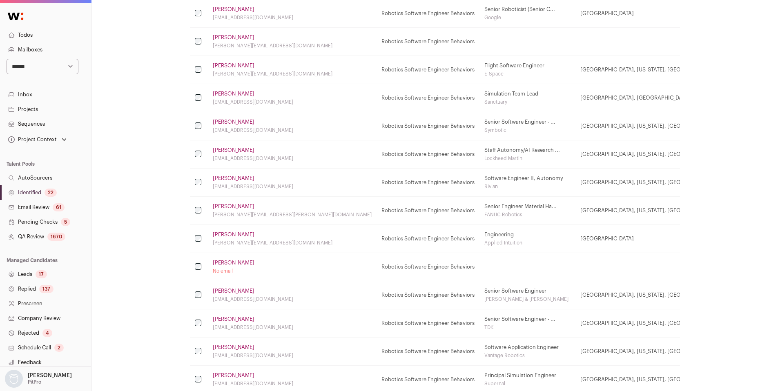
scroll to position [437, 0]
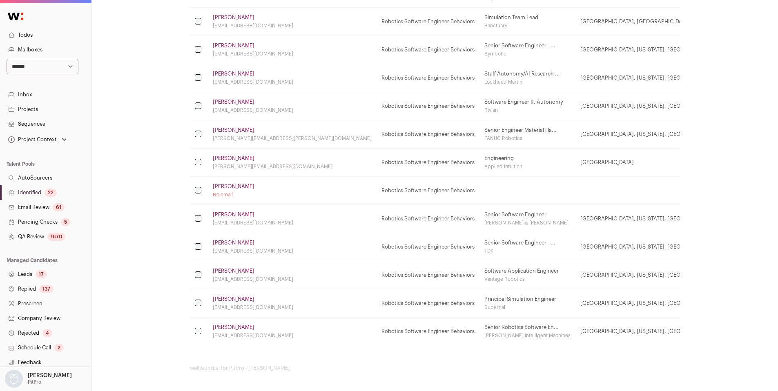
click at [43, 191] on link "Identified 22" at bounding box center [45, 192] width 91 height 15
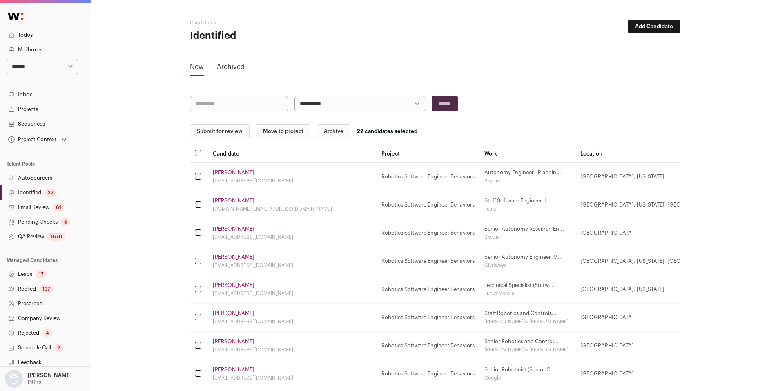
click at [212, 135] on button "Submit for review" at bounding box center [220, 132] width 60 height 14
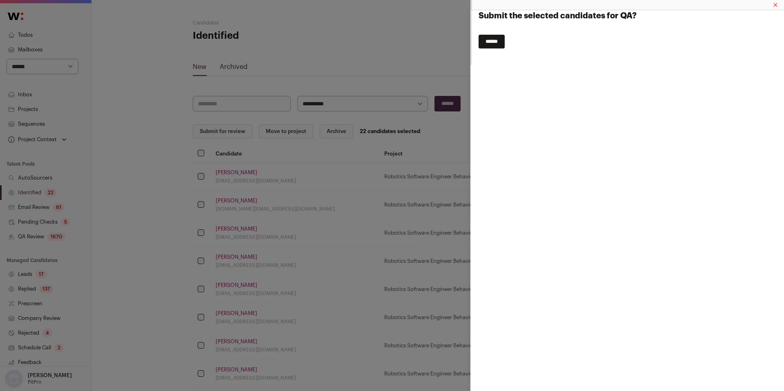
click at [494, 45] on input "******" at bounding box center [491, 42] width 26 height 14
